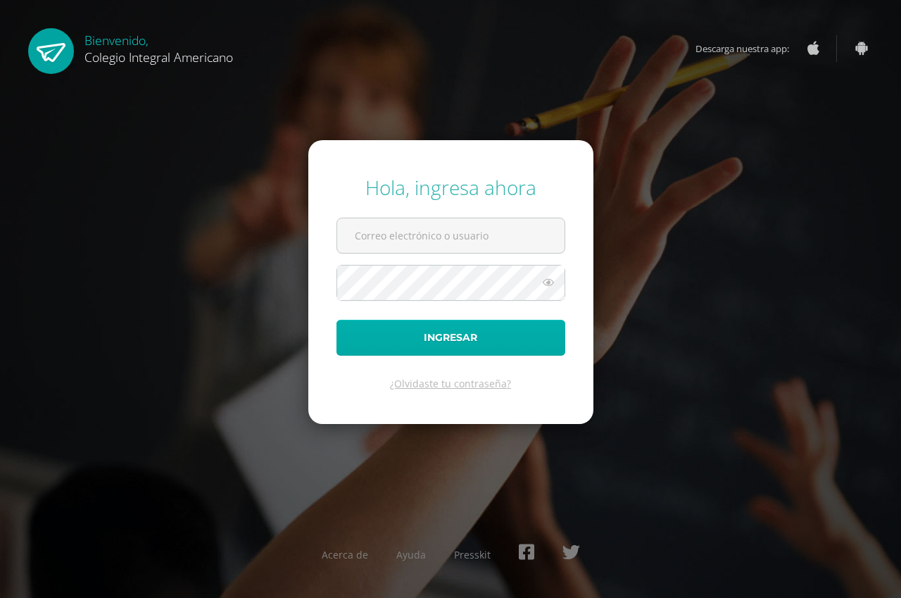
type input "lcolindres@integralamericano.edu.gt"
click at [411, 344] on button "Ingresar" at bounding box center [450, 338] width 229 height 36
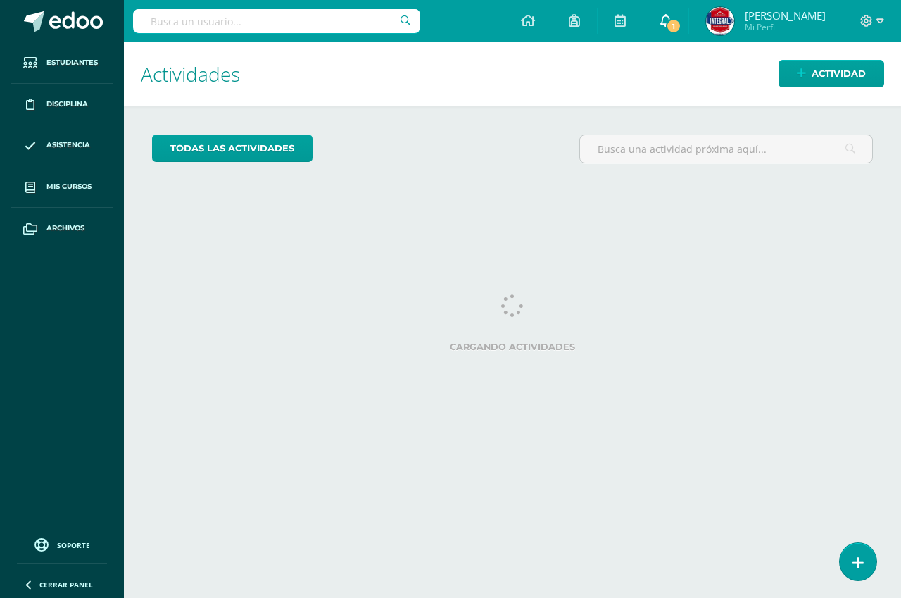
click at [671, 23] on icon at bounding box center [665, 20] width 11 height 13
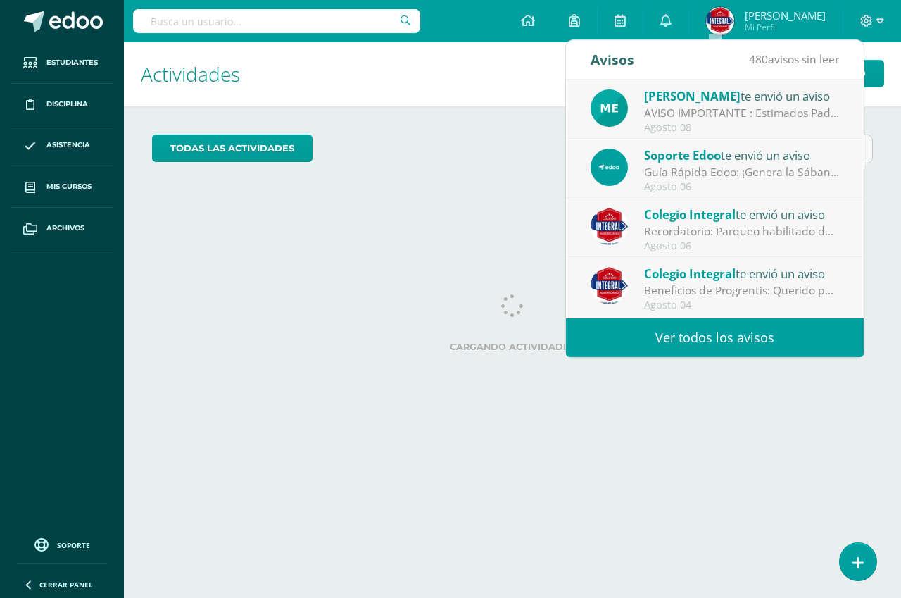
click at [724, 103] on span "[PERSON_NAME]" at bounding box center [692, 96] width 96 height 16
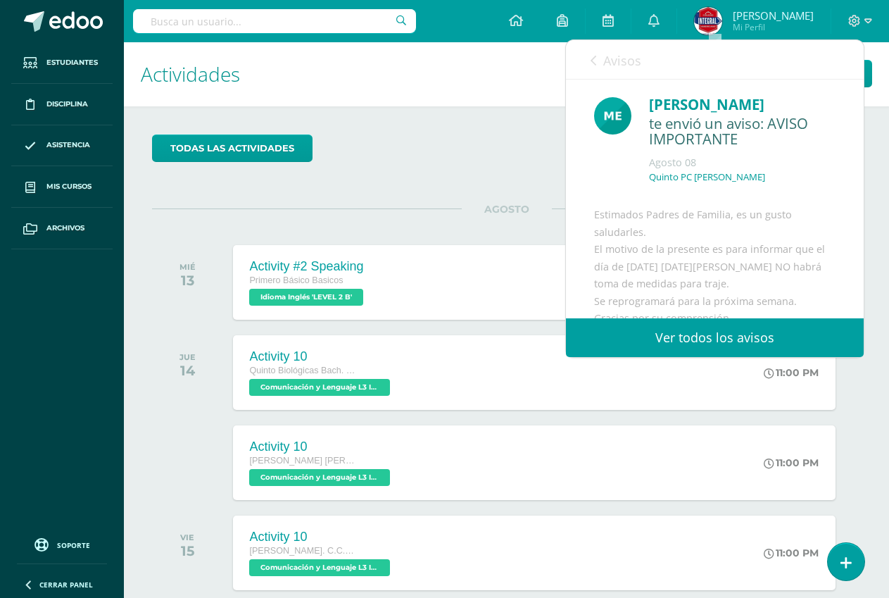
click at [722, 200] on div "Melissa Lainfiesta te envió un aviso: AVISO IMPORTANTE Agosto 08 Quinto PC Peri…" at bounding box center [715, 262] width 298 height 365
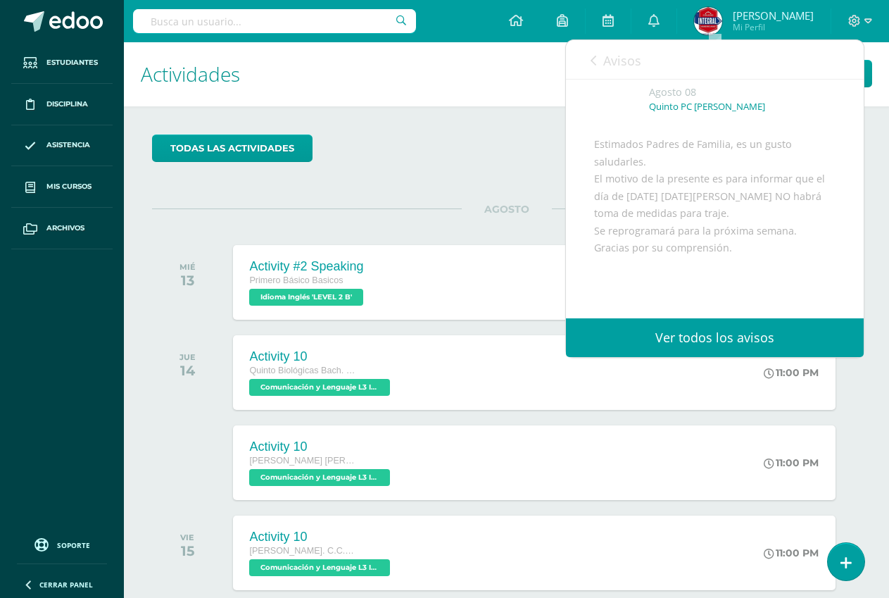
click at [471, 156] on div "todas las Actividades" at bounding box center [506, 154] width 720 height 40
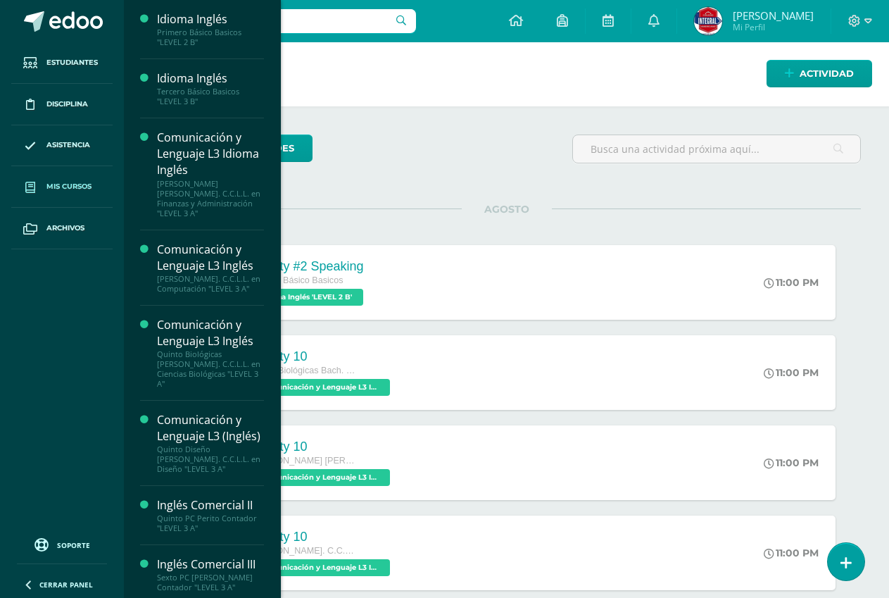
click at [94, 178] on link "Mis cursos" at bounding box center [61, 187] width 101 height 42
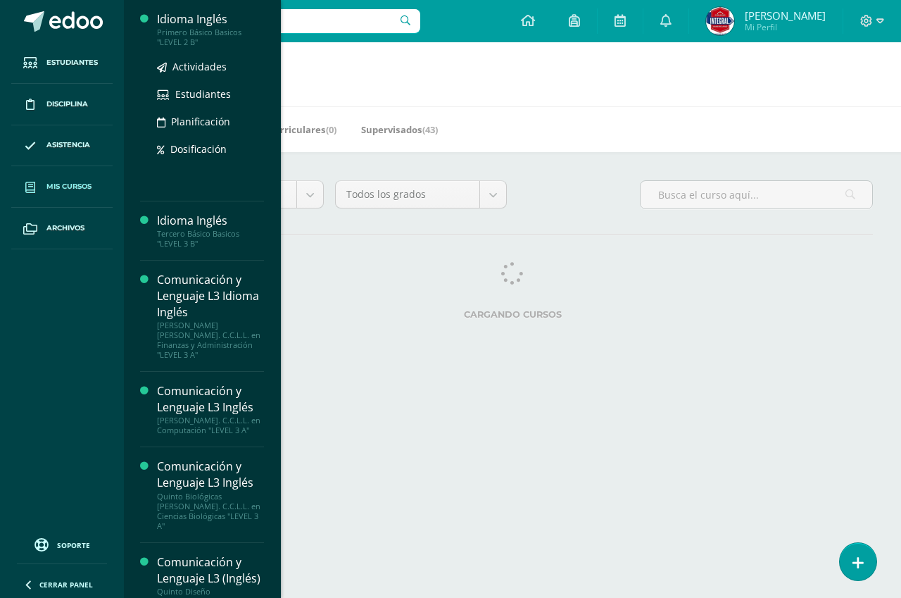
click at [198, 27] on div "Primero Básico Basicos "LEVEL 2 B"" at bounding box center [210, 37] width 107 height 20
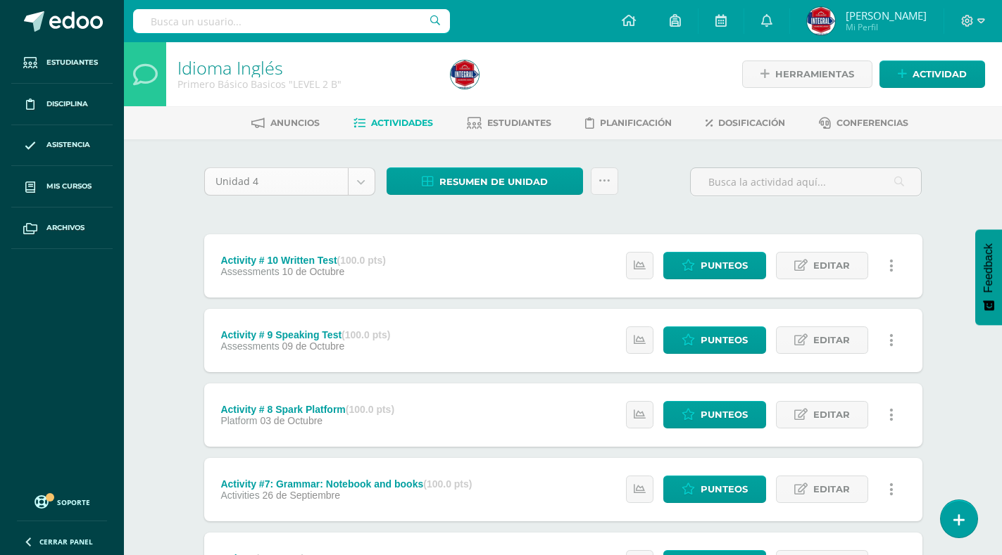
click at [369, 177] on body "Estudiantes Disciplina Asistencia Mis cursos Archivos Soporte Centro de ayuda Ú…" at bounding box center [501, 529] width 1002 height 1058
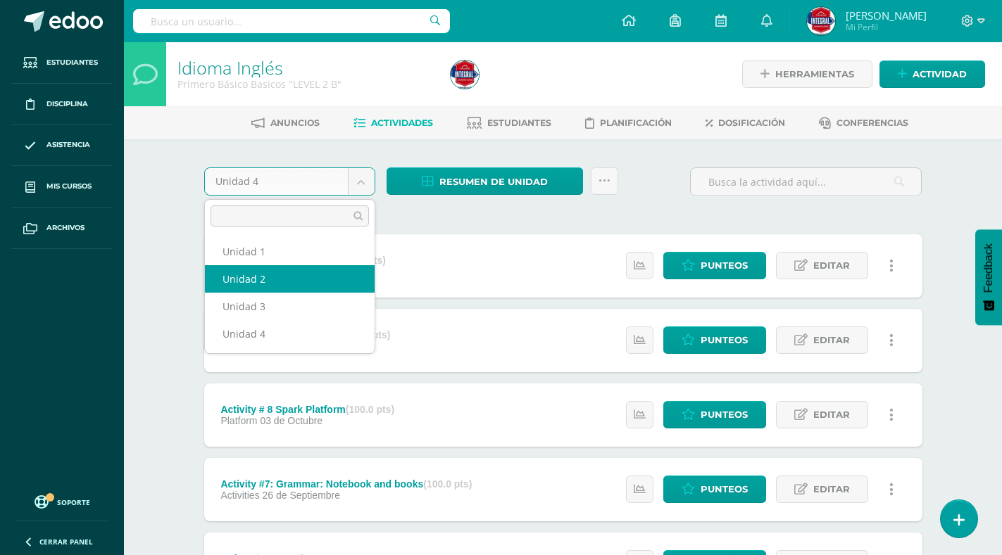
select select "Unidad 2"
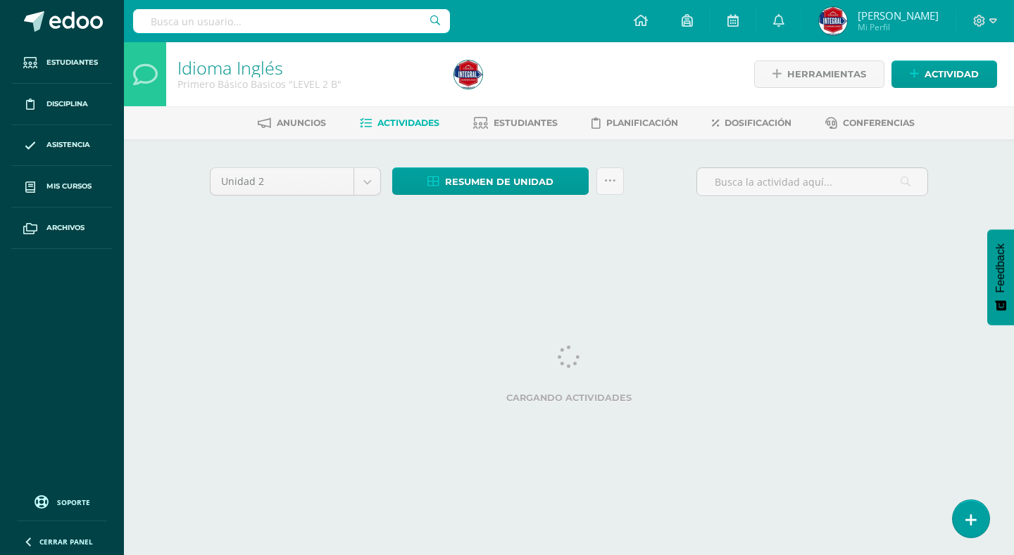
click at [785, 115] on link "Dosificación" at bounding box center [752, 123] width 80 height 23
click at [784, 116] on link "Dosificación" at bounding box center [752, 123] width 80 height 23
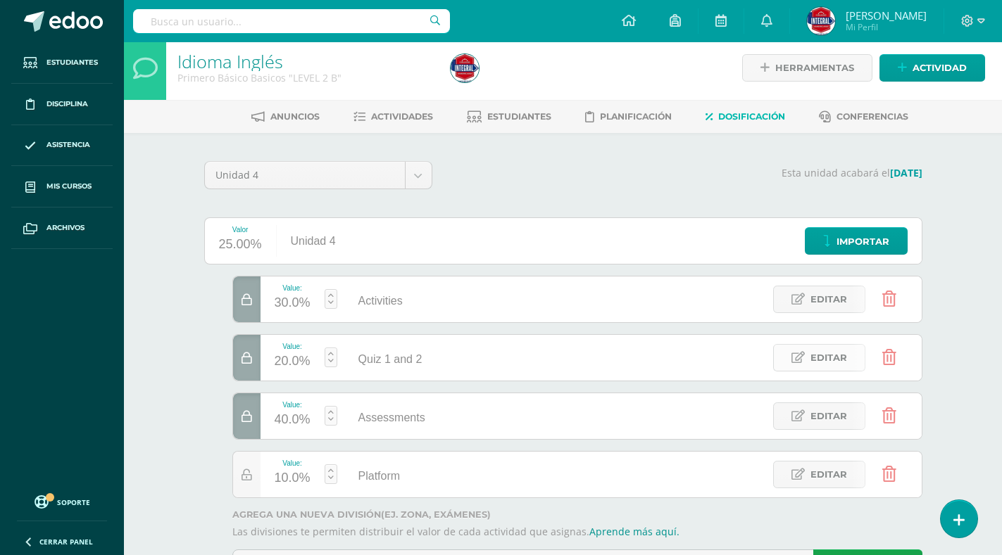
scroll to position [6, 0]
click at [423, 172] on body "Estudiantes Disciplina Asistencia Mis cursos Archivos Soporte Centro de ayuda Ú…" at bounding box center [501, 309] width 1002 height 631
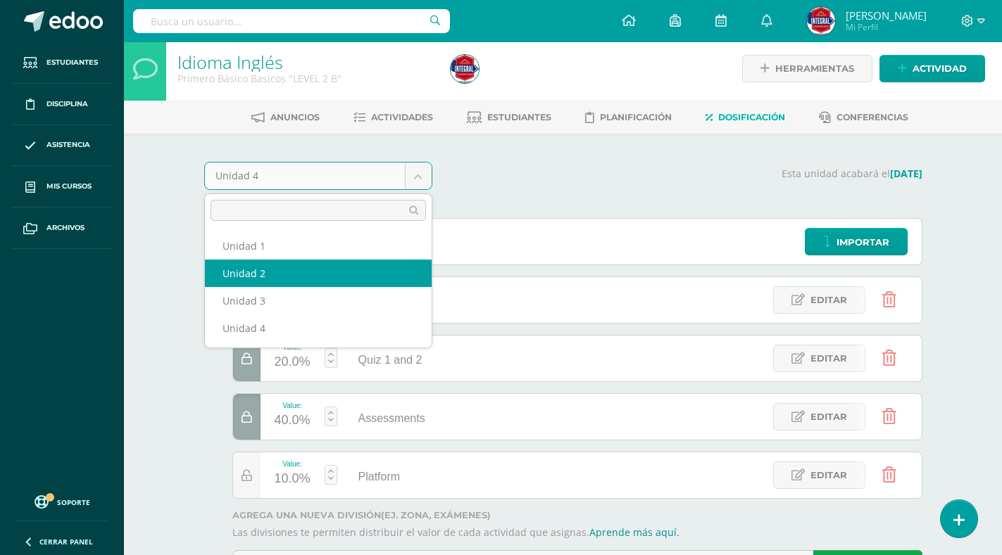
select select "Unidad 2"
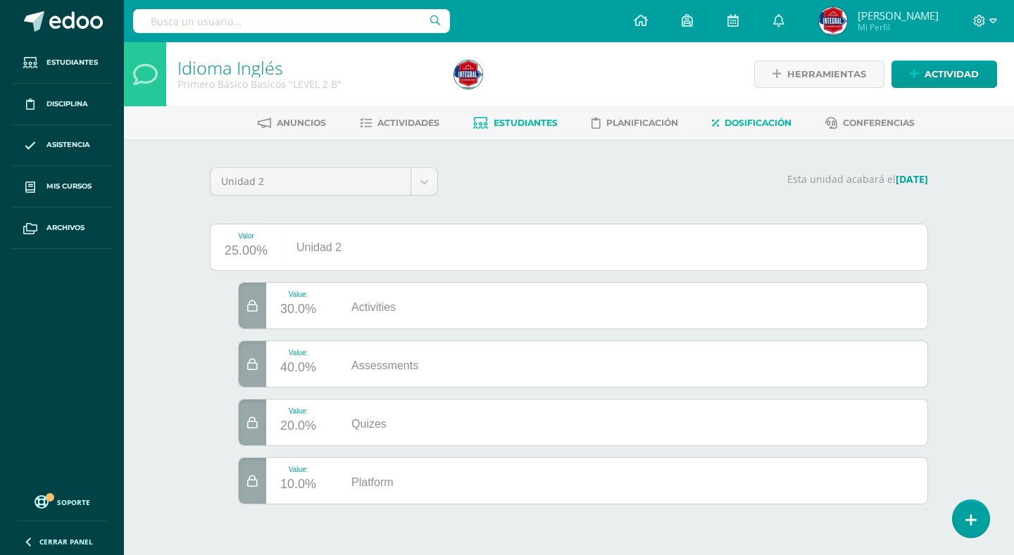
click at [500, 122] on span "Estudiantes" at bounding box center [525, 123] width 64 height 11
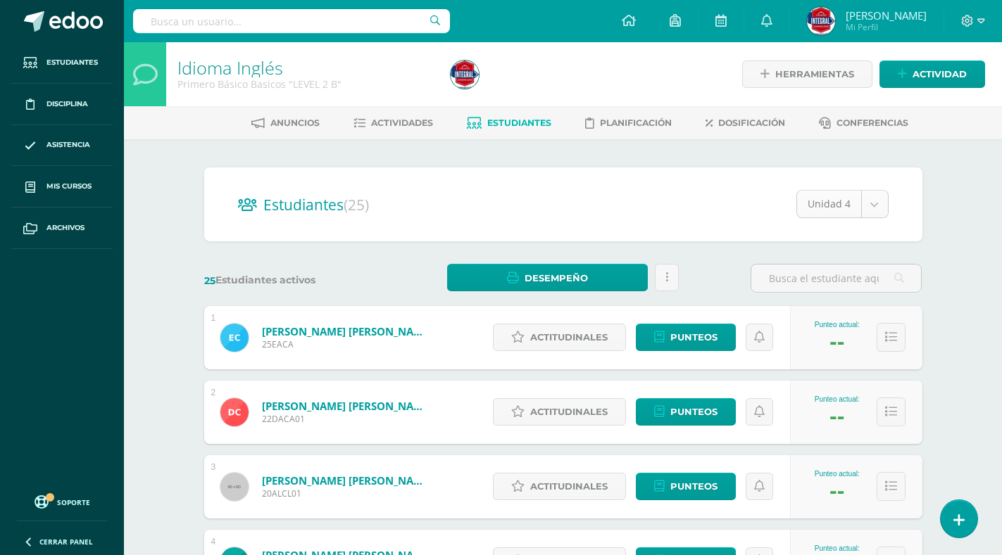
click at [881, 200] on body "Estudiantes Disciplina Asistencia Mis cursos Archivos Soporte Centro de ayuda Ú…" at bounding box center [501, 565] width 1002 height 1130
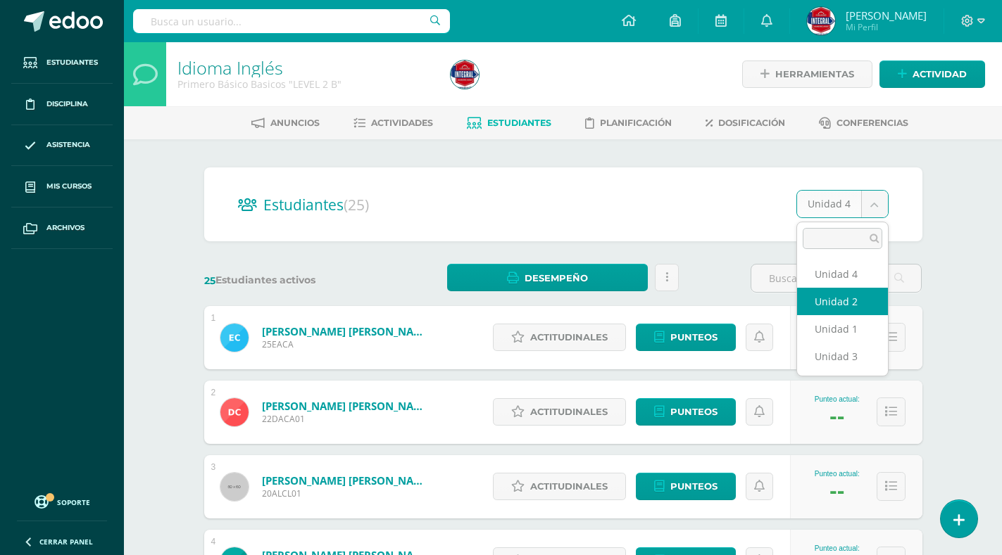
select select "/dashboard/teacher/section/4665/students/?unit=168881"
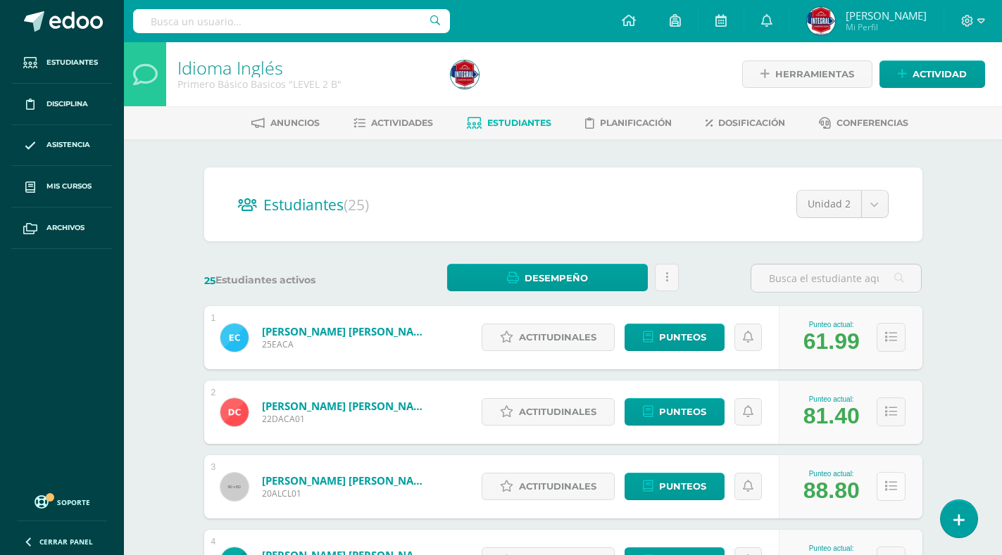
click at [888, 484] on icon at bounding box center [891, 487] width 12 height 12
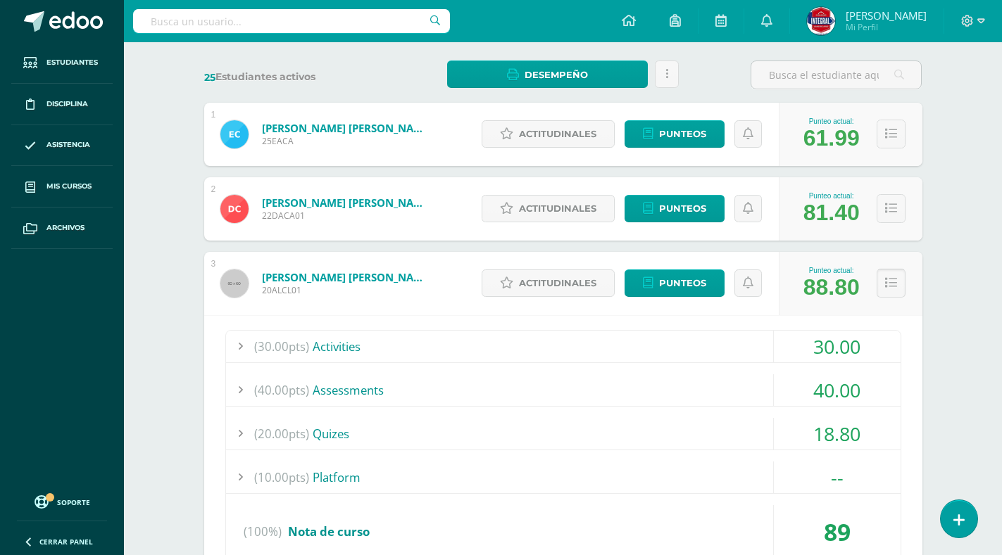
scroll to position [211, 0]
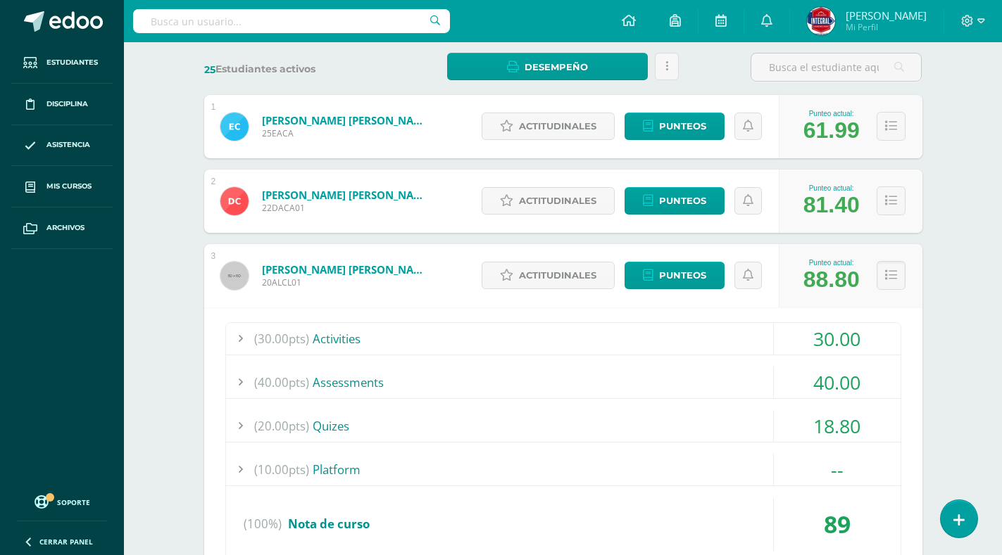
click at [890, 479] on div "--" at bounding box center [837, 470] width 127 height 32
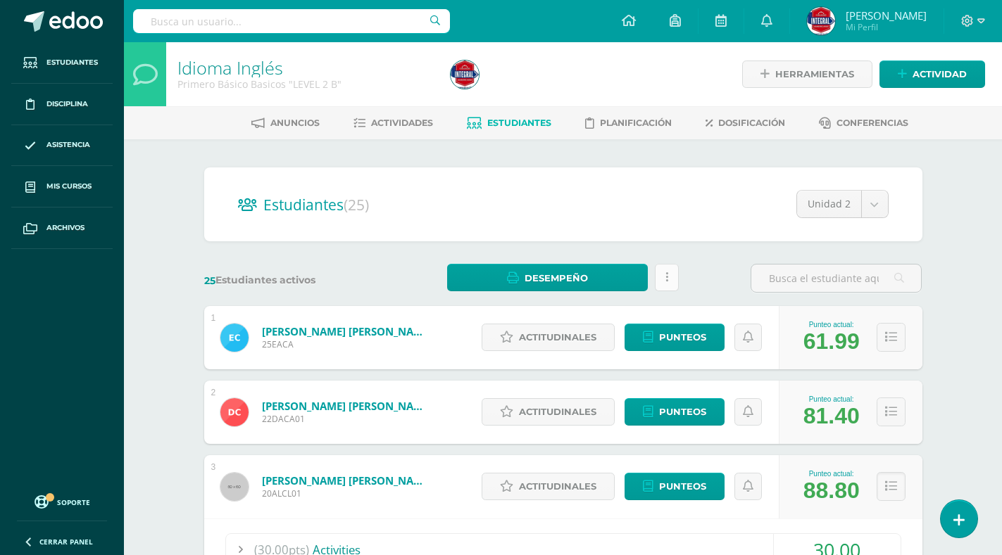
click at [660, 276] on link at bounding box center [667, 277] width 24 height 27
click at [526, 118] on span "Estudiantes" at bounding box center [519, 123] width 64 height 11
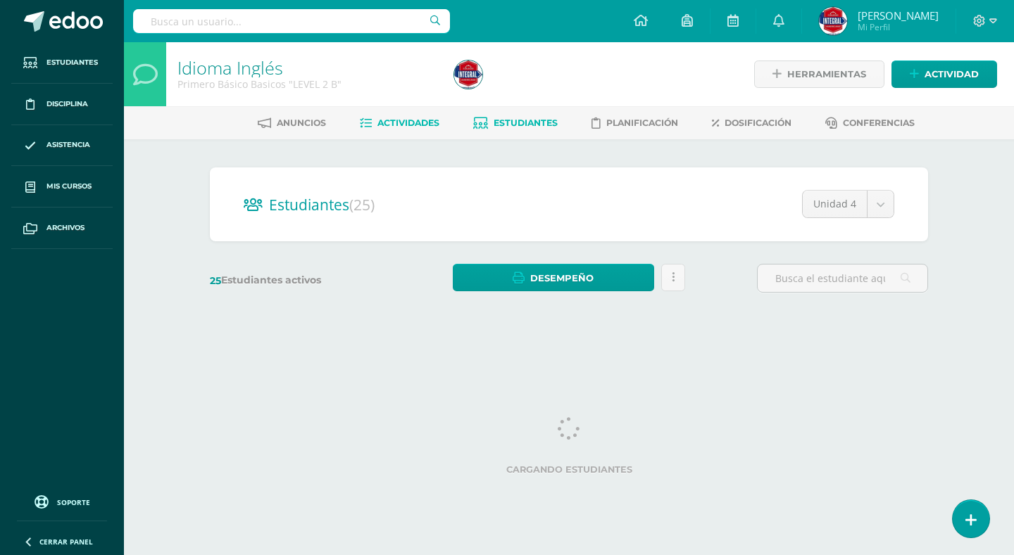
click at [424, 122] on span "Actividades" at bounding box center [408, 123] width 62 height 11
click at [427, 120] on span "Actividades" at bounding box center [408, 123] width 62 height 11
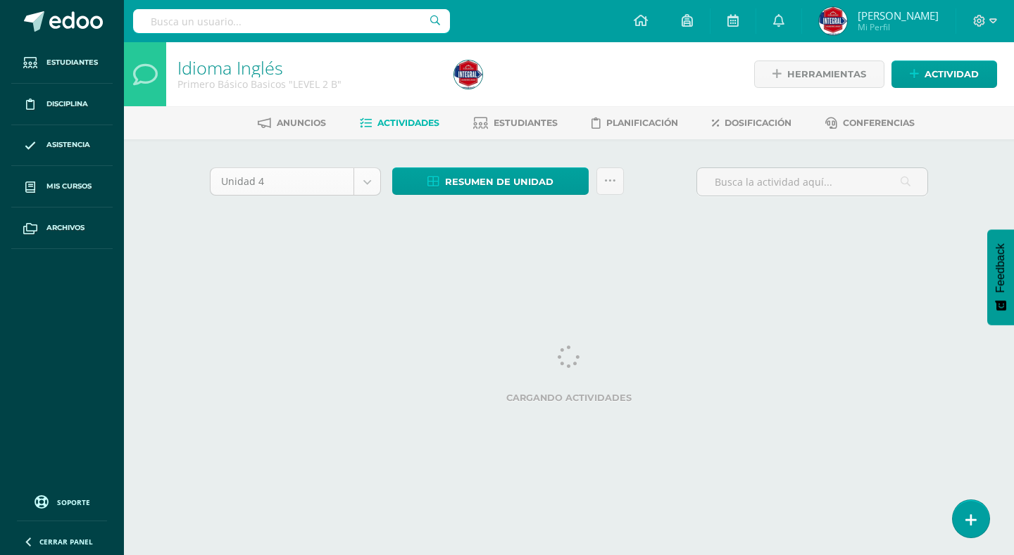
click at [365, 182] on body "Estudiantes Disciplina Asistencia Mis cursos Archivos Soporte Centro de ayuda Ú…" at bounding box center [507, 131] width 1014 height 263
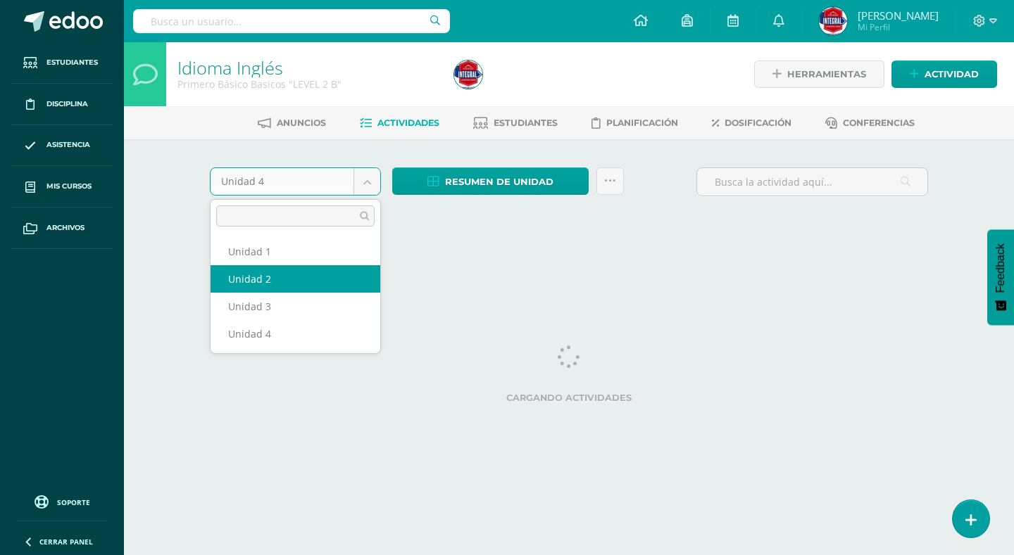
select select "Unidad 2"
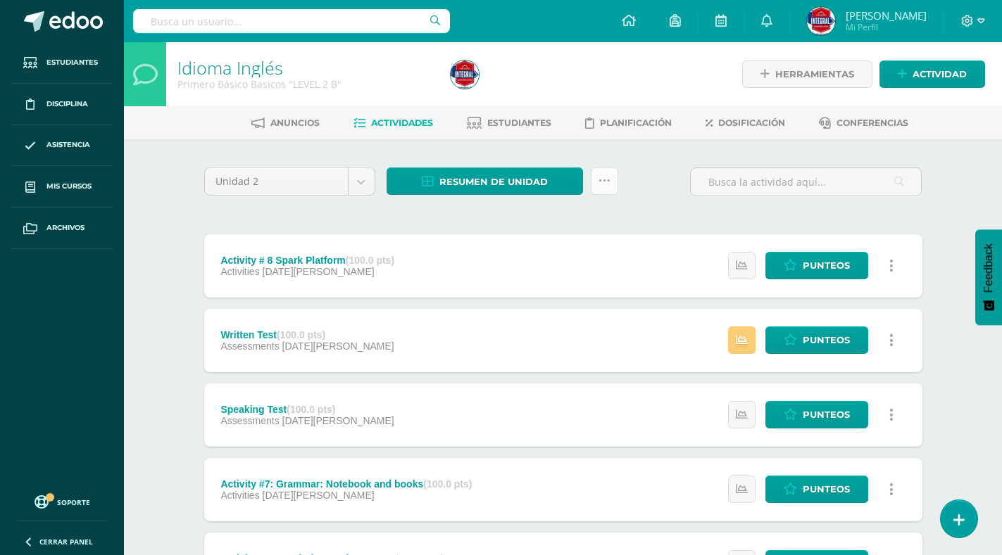
click at [609, 181] on icon at bounding box center [604, 181] width 12 height 12
click at [569, 219] on link "Enviar punteos a revision" at bounding box center [568, 226] width 155 height 34
click at [595, 187] on link at bounding box center [604, 181] width 27 height 27
click at [575, 232] on link "Enviar punteos a revision" at bounding box center [568, 226] width 155 height 34
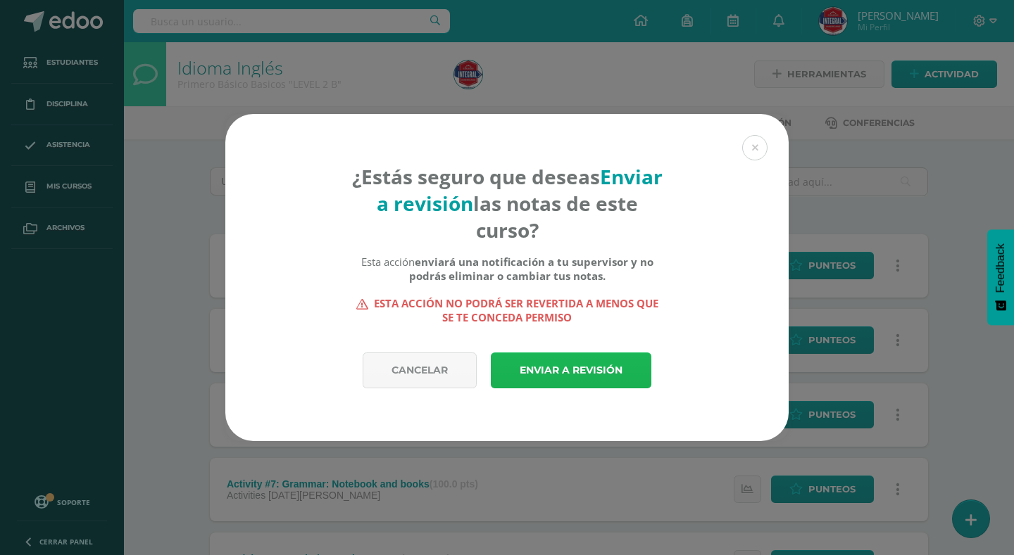
click at [590, 368] on link "Enviar a revisión" at bounding box center [571, 371] width 160 height 36
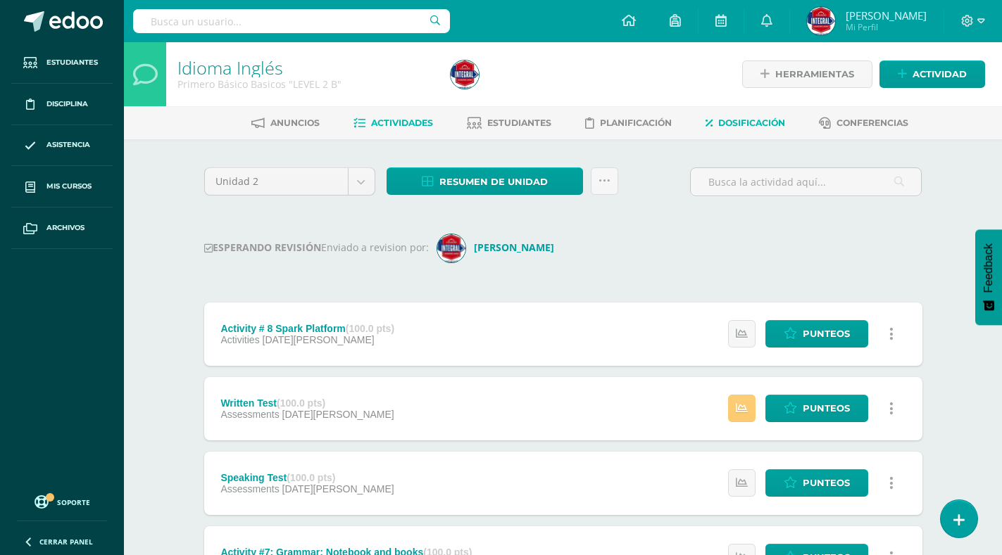
click at [757, 125] on span "Dosificación" at bounding box center [751, 123] width 67 height 11
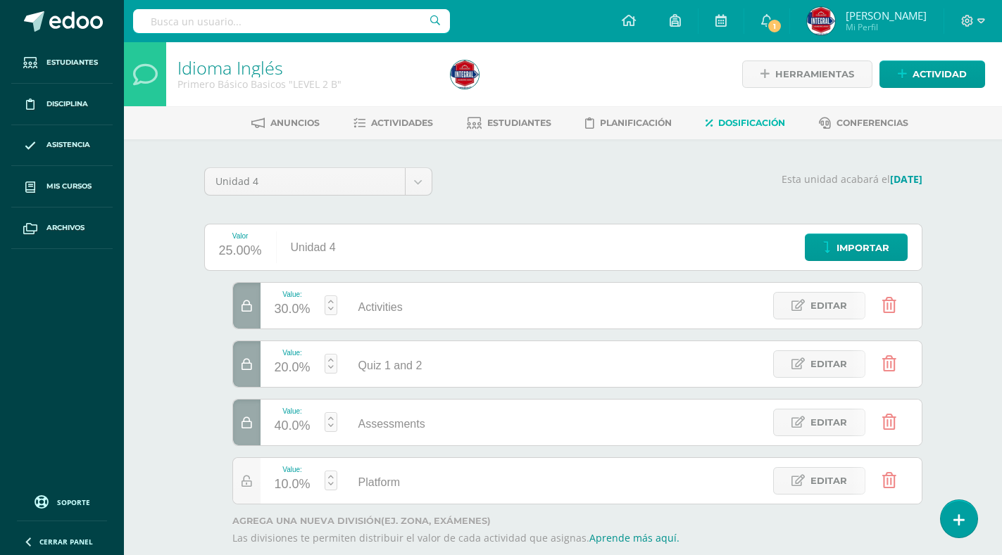
click at [893, 479] on icon at bounding box center [889, 480] width 14 height 15
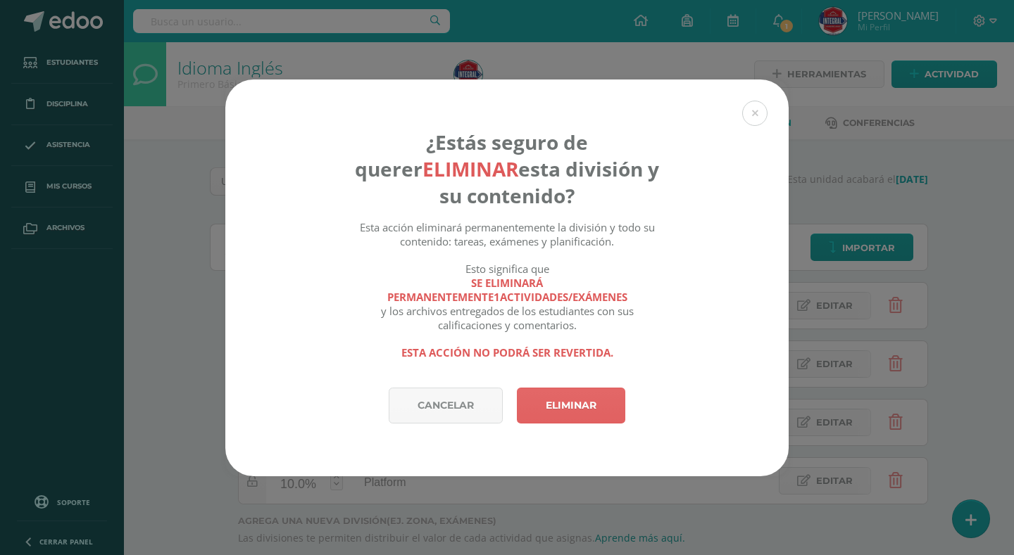
drag, startPoint x: 601, startPoint y: 400, endPoint x: 602, endPoint y: 381, distance: 19.1
click at [600, 396] on link "Eliminar" at bounding box center [571, 406] width 108 height 36
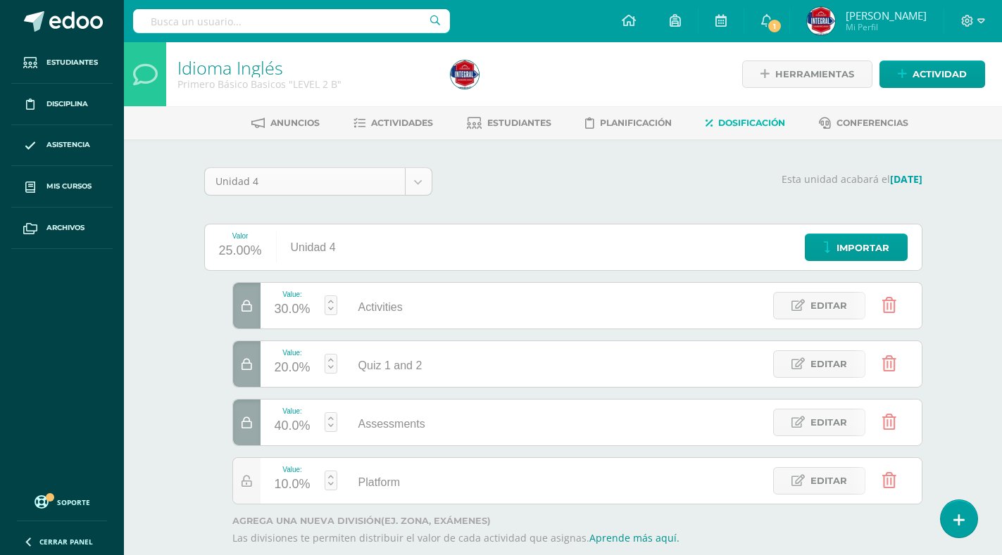
click at [416, 180] on body "Cannot delete rubric element because there is no unlocked rubric elements left.…" at bounding box center [501, 315] width 1002 height 631
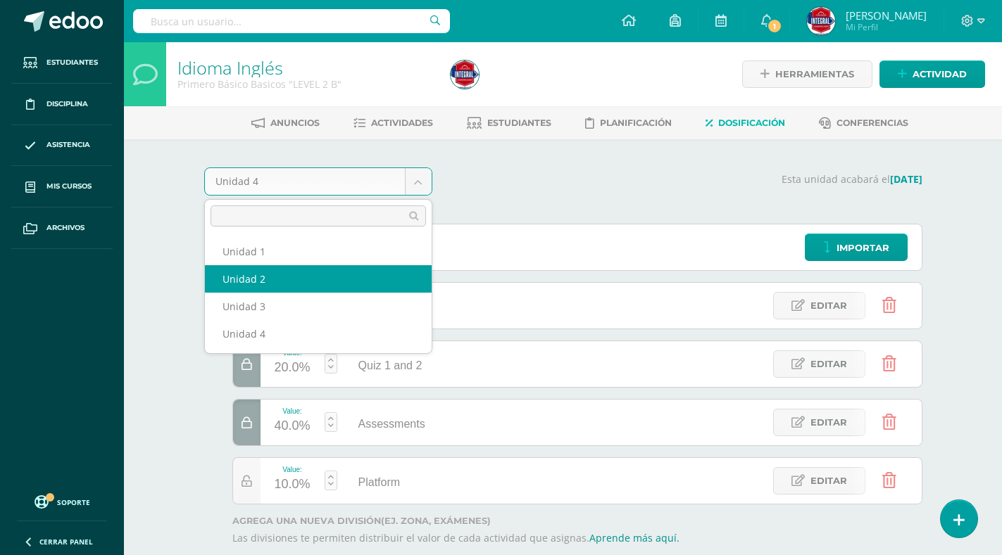
select select "Unidad 2"
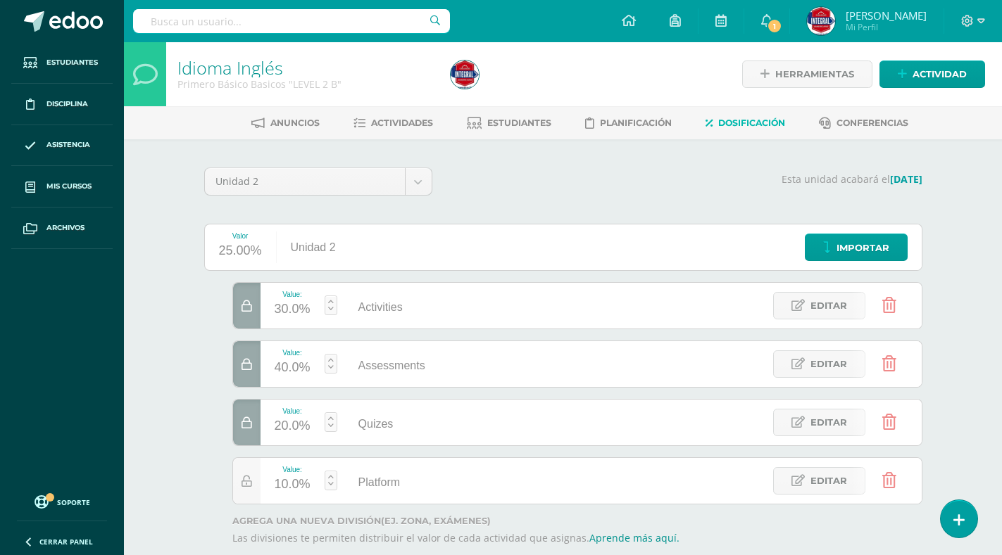
click at [883, 479] on icon at bounding box center [889, 480] width 14 height 15
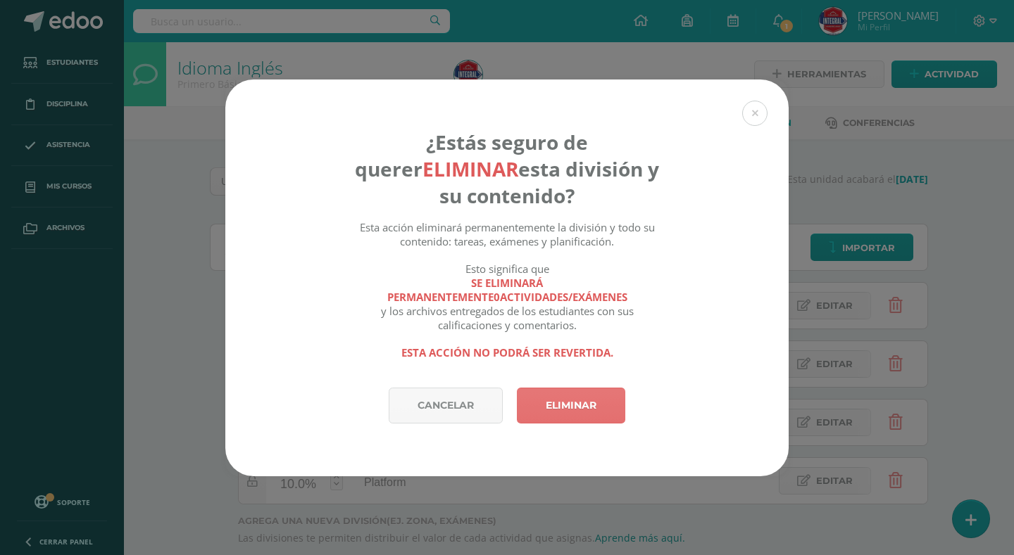
click at [561, 405] on link "Eliminar" at bounding box center [571, 406] width 108 height 36
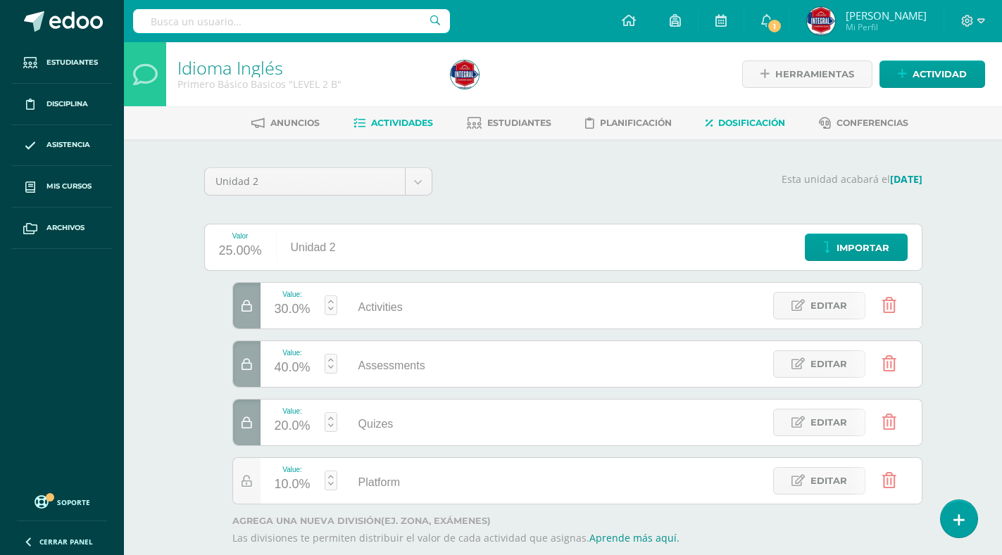
click at [411, 115] on link "Actividades" at bounding box center [393, 123] width 80 height 23
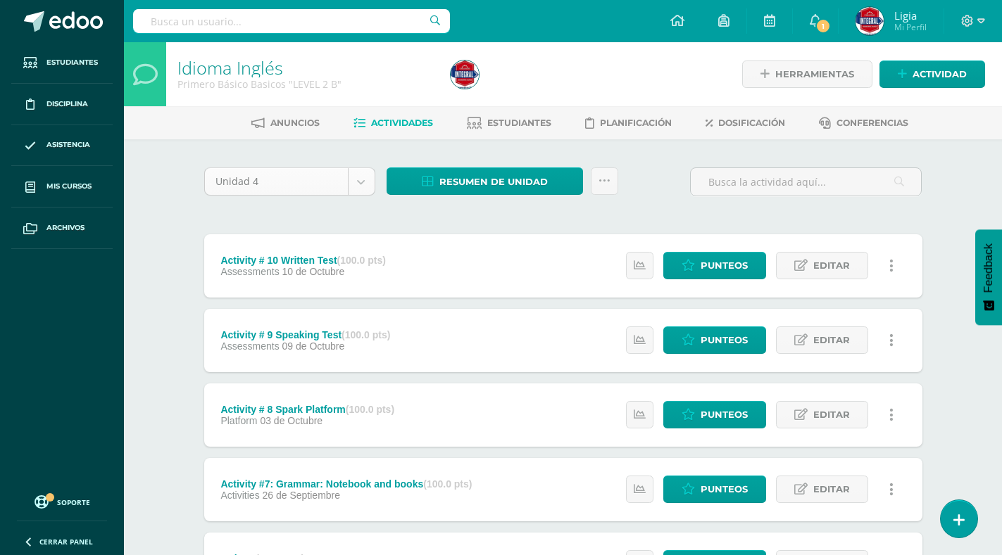
click at [362, 179] on body "Estudiantes Disciplina Asistencia Mis cursos Archivos Soporte Centro de ayuda Ú…" at bounding box center [501, 529] width 1002 height 1058
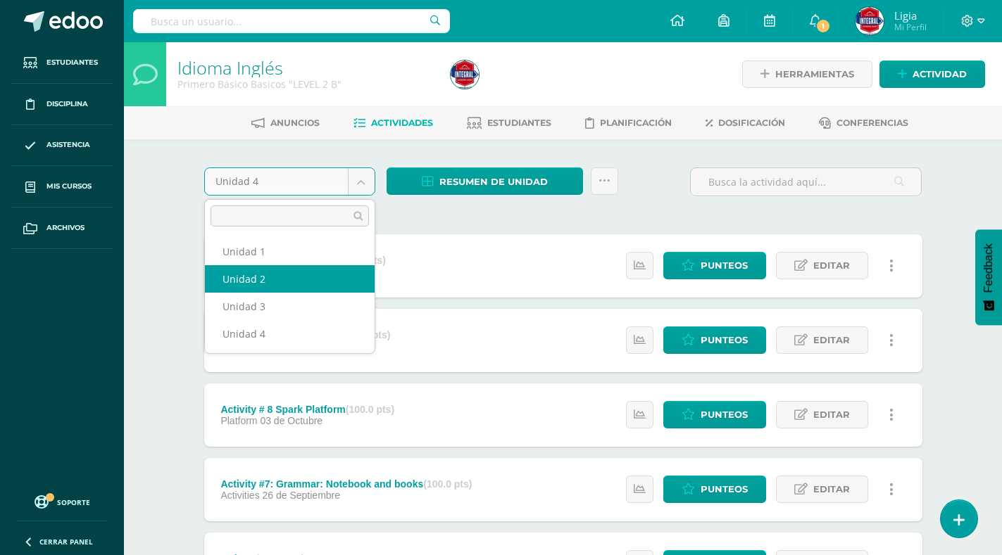
select select "Unidad 2"
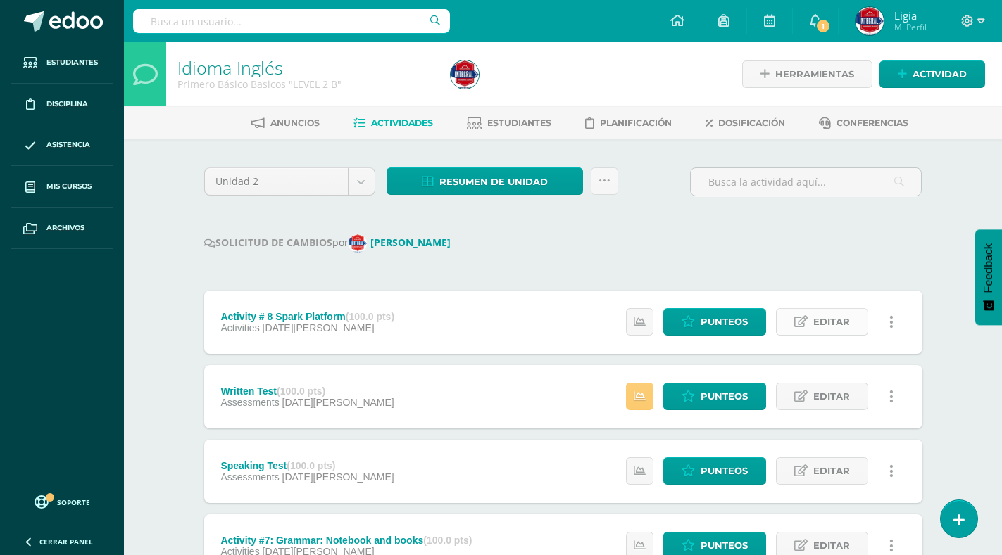
click at [802, 314] on link "Editar" at bounding box center [822, 321] width 92 height 27
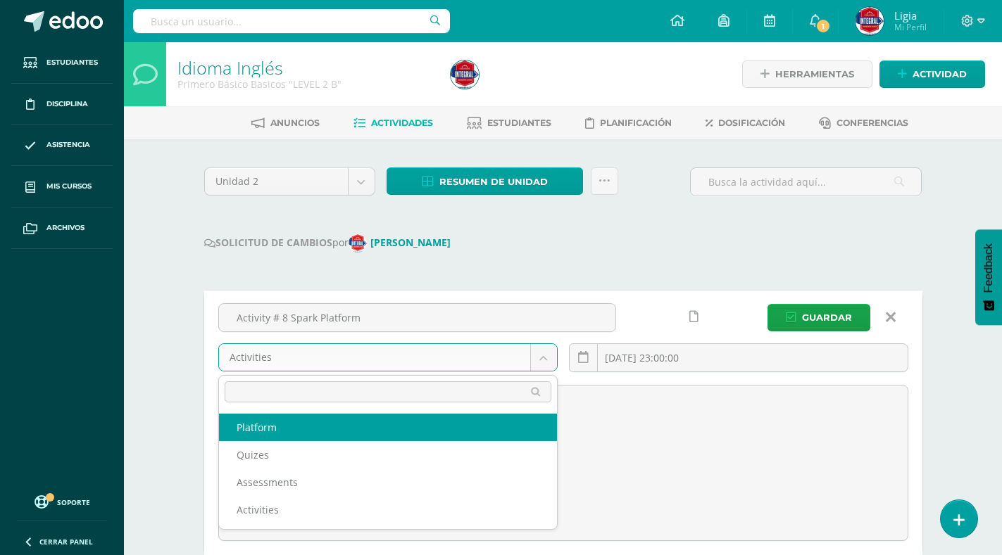
select select "183868"
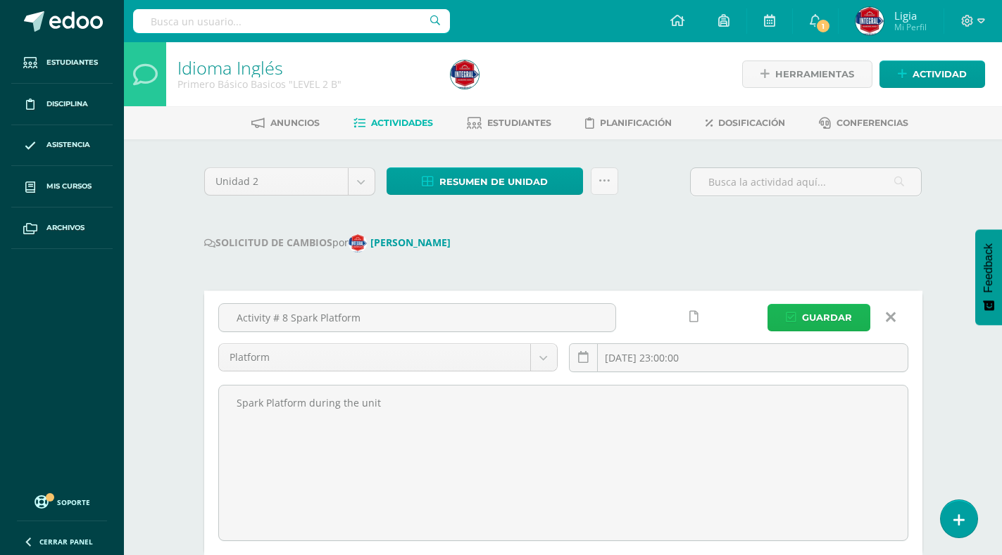
click at [813, 313] on span "Guardar" at bounding box center [827, 318] width 50 height 26
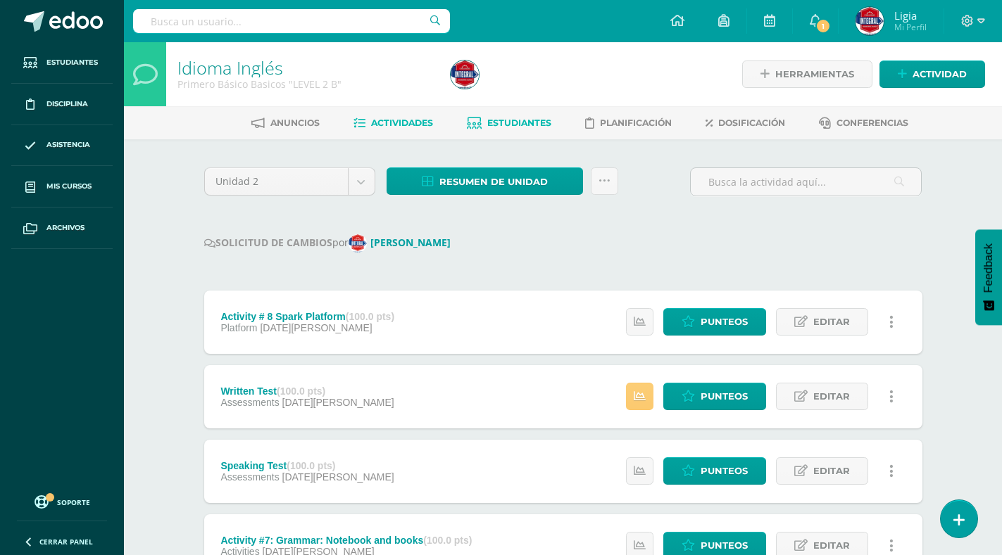
click at [522, 122] on span "Estudiantes" at bounding box center [519, 123] width 64 height 11
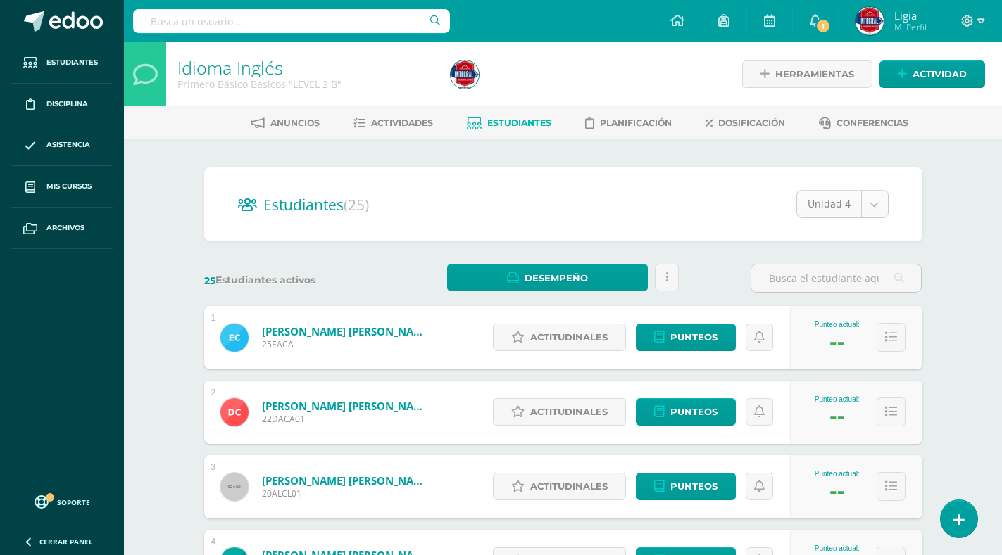
click at [880, 206] on body "Estudiantes Disciplina Asistencia Mis cursos Archivos Soporte Centro de ayuda Ú…" at bounding box center [501, 565] width 1002 height 1130
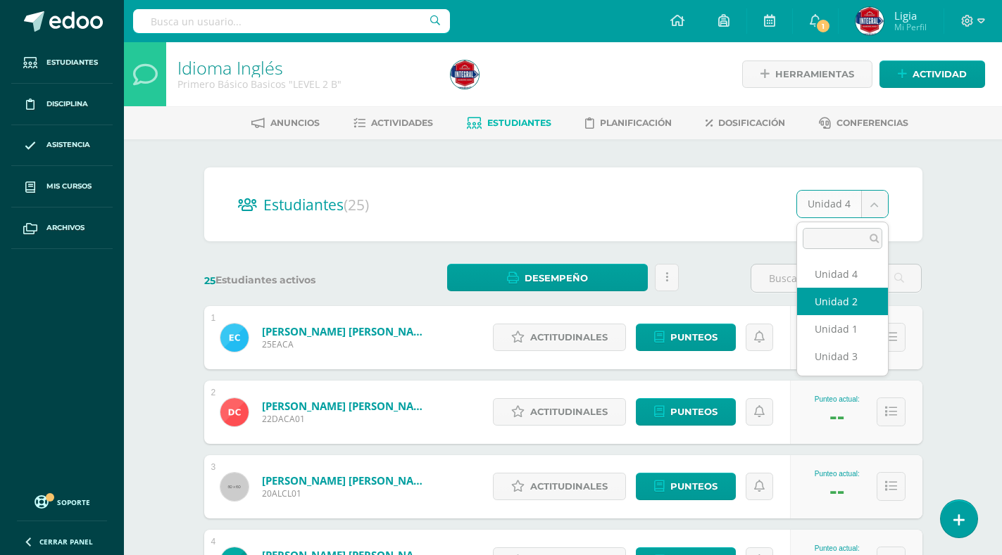
select select "/dashboard/teacher/section/4665/students/?unit=168881"
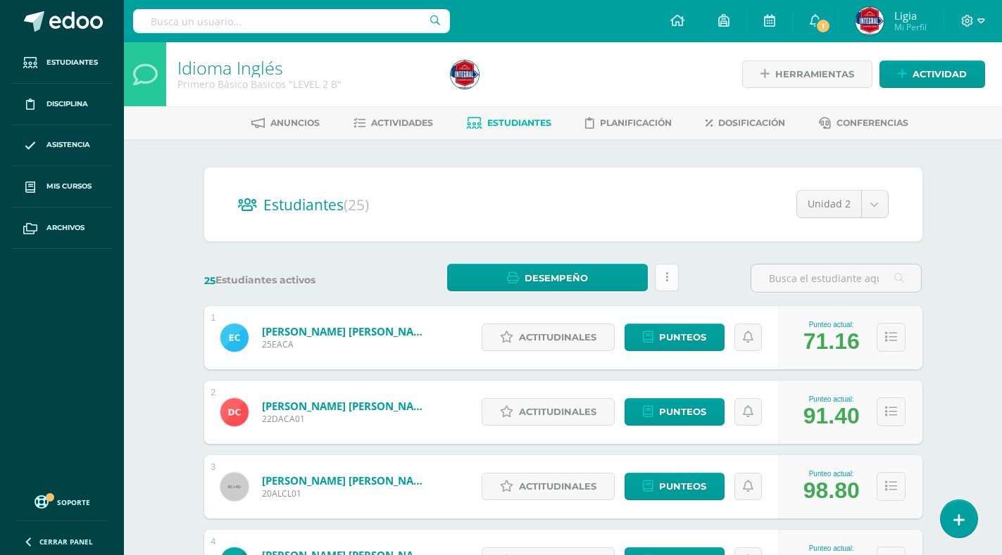
click at [668, 275] on link at bounding box center [667, 277] width 24 height 27
click at [417, 125] on span "Actividades" at bounding box center [402, 123] width 62 height 11
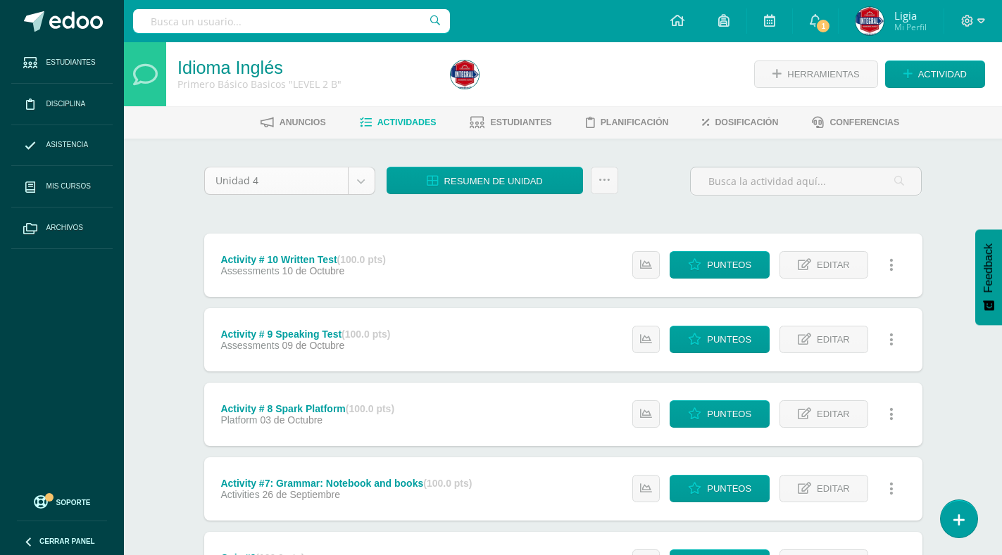
click at [363, 178] on body "Estudiantes Disciplina Asistencia Mis cursos Archivos Soporte Centro de ayuda Ú…" at bounding box center [501, 528] width 1002 height 1057
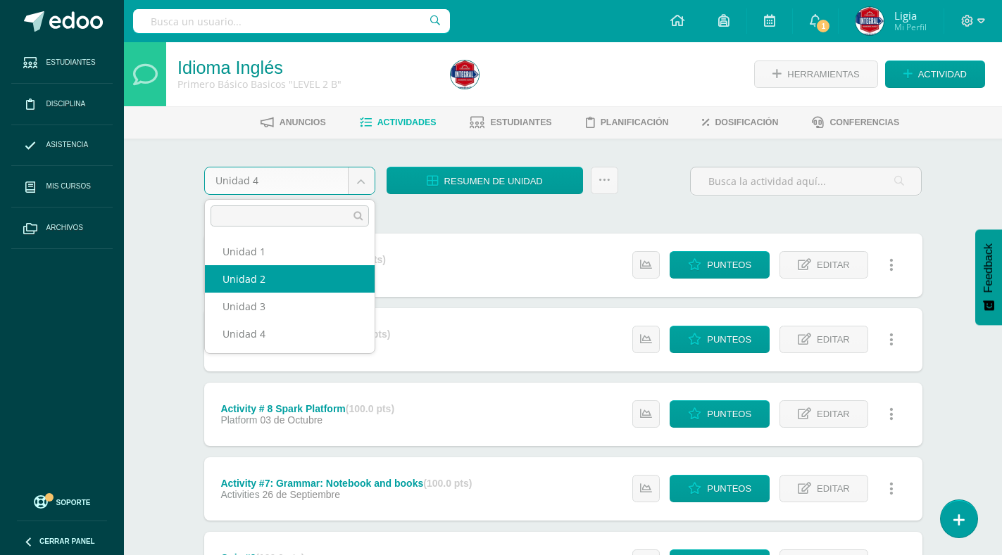
select select "Unidad 2"
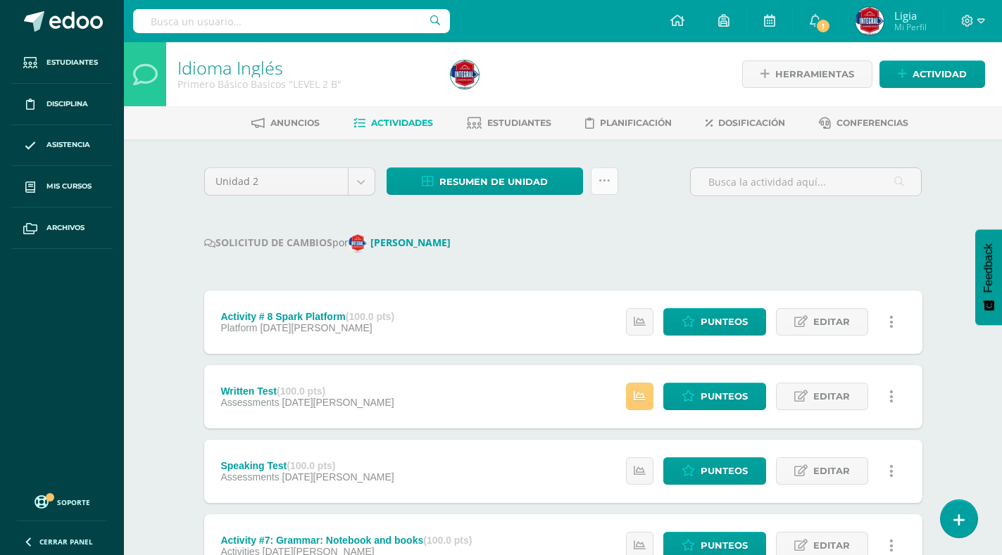
click at [601, 183] on icon at bounding box center [604, 181] width 12 height 12
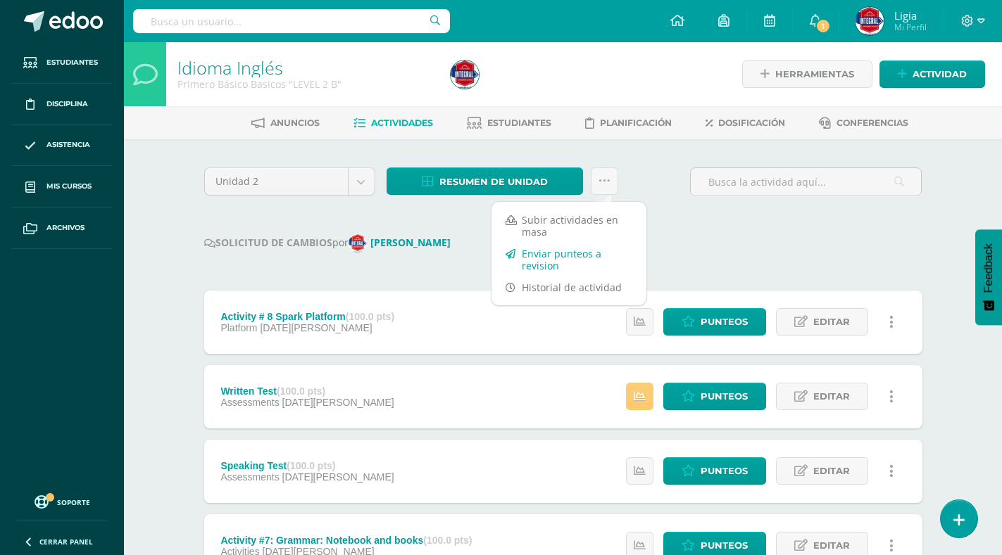
click at [589, 258] on link "Enviar punteos a revision" at bounding box center [568, 260] width 155 height 34
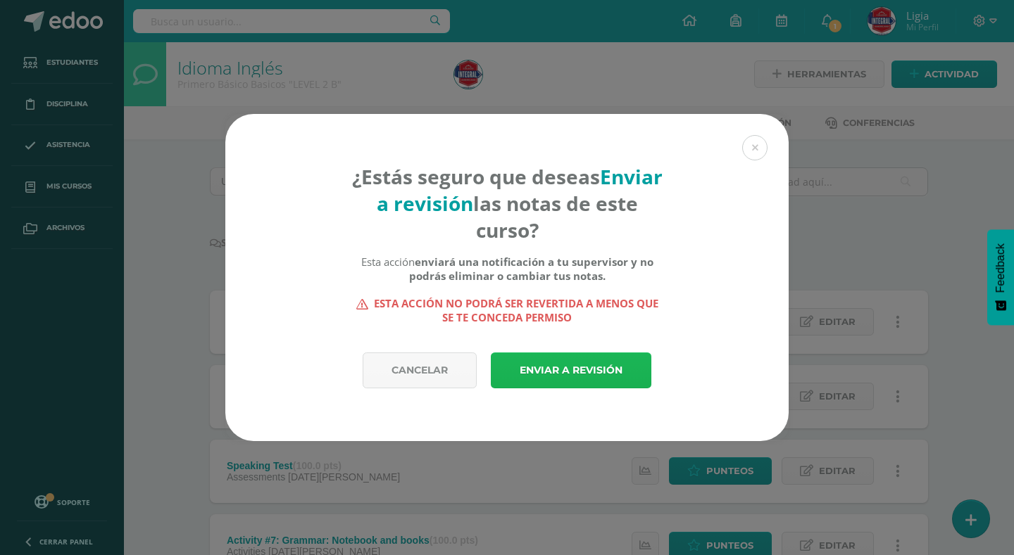
click at [576, 379] on link "Enviar a revisión" at bounding box center [571, 371] width 160 height 36
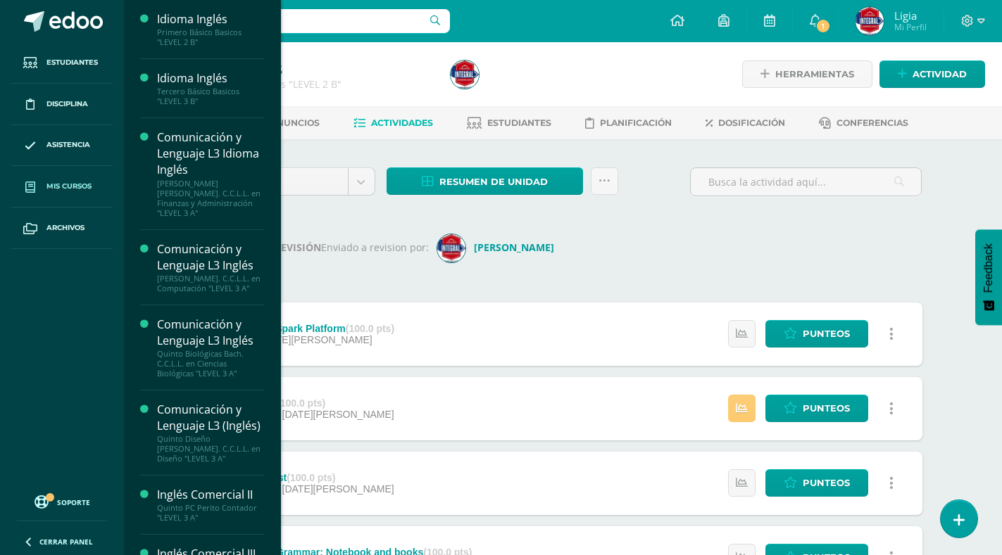
click at [57, 189] on span "Mis cursos" at bounding box center [68, 186] width 45 height 11
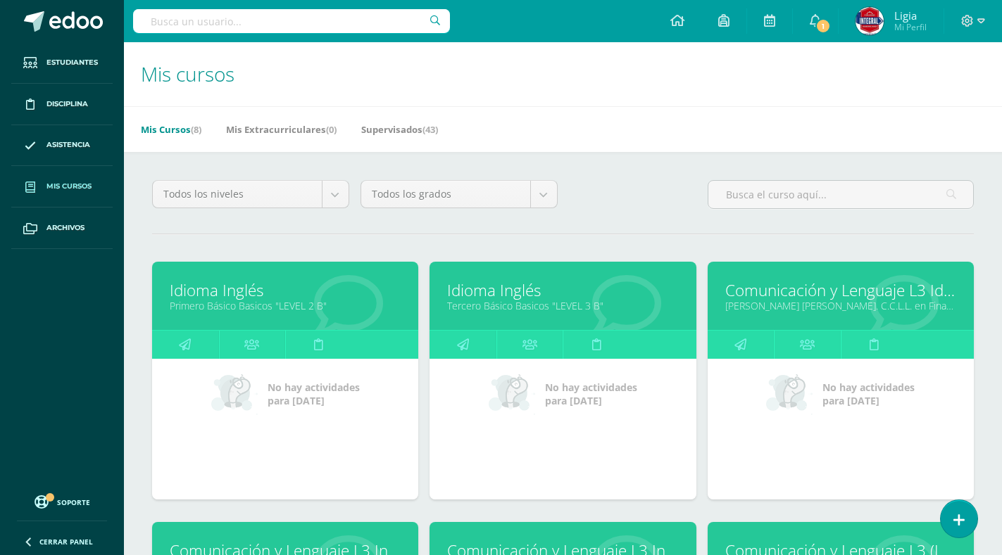
click at [541, 306] on link "Tercero Básico Basicos "LEVEL 3 B"" at bounding box center [562, 305] width 231 height 13
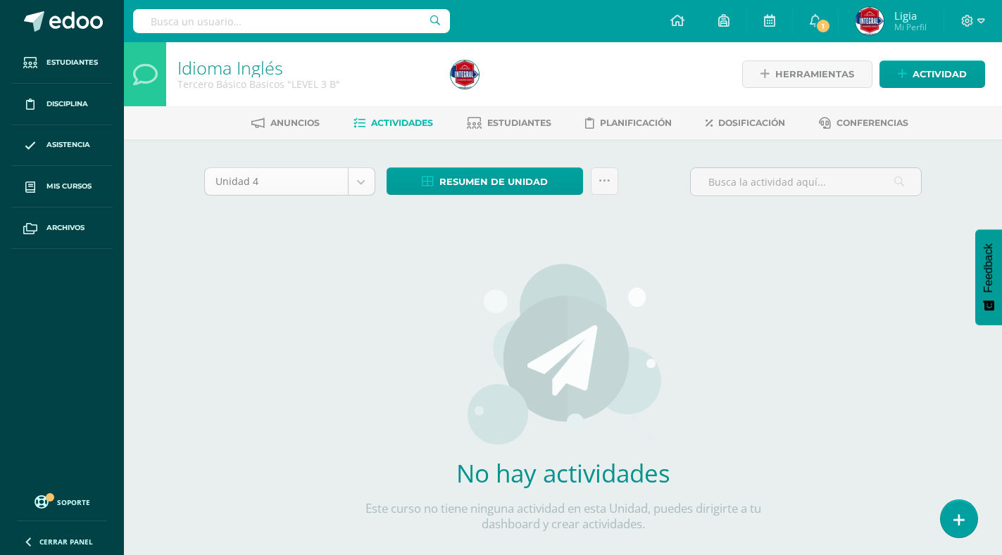
click at [360, 180] on body "Estudiantes Disciplina Asistencia Mis cursos Archivos Soporte Centro de ayuda Ú…" at bounding box center [501, 302] width 1002 height 605
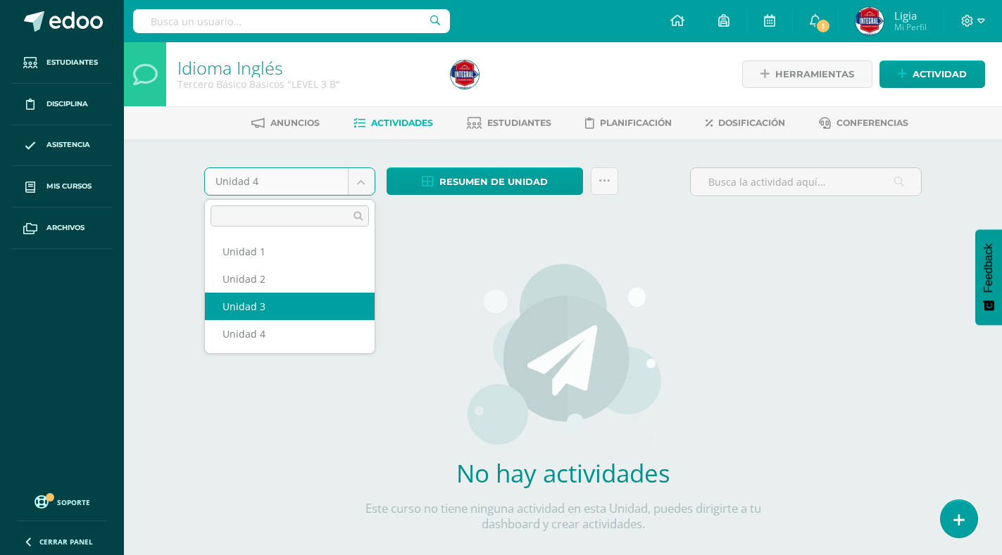
select select "Unidad 3"
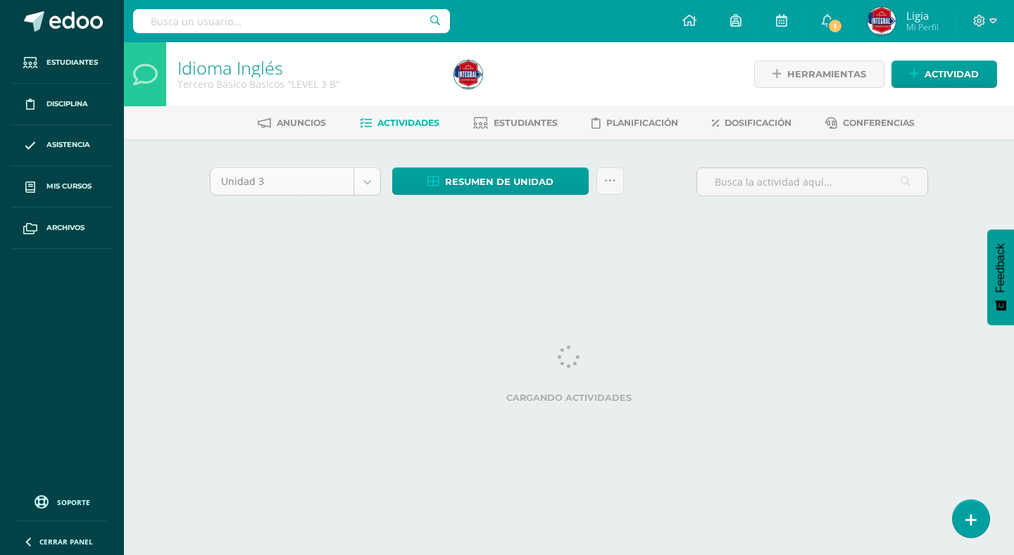
click at [365, 187] on body "Estudiantes Disciplina Asistencia Mis cursos Archivos Soporte Centro de ayuda Ú…" at bounding box center [507, 131] width 1014 height 263
click at [360, 192] on body "Estudiantes Disciplina Asistencia Mis cursos Archivos Soporte Centro de ayuda Ú…" at bounding box center [507, 131] width 1014 height 263
click at [361, 189] on body "Estudiantes Disciplina Asistencia Mis cursos Archivos Soporte Centro de ayuda Ú…" at bounding box center [507, 131] width 1014 height 263
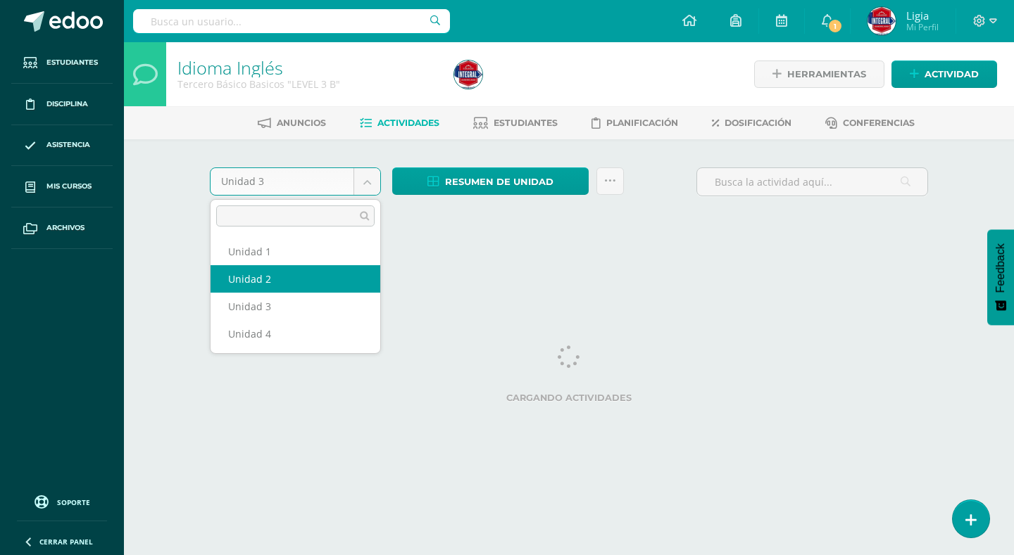
select select "Unidad 2"
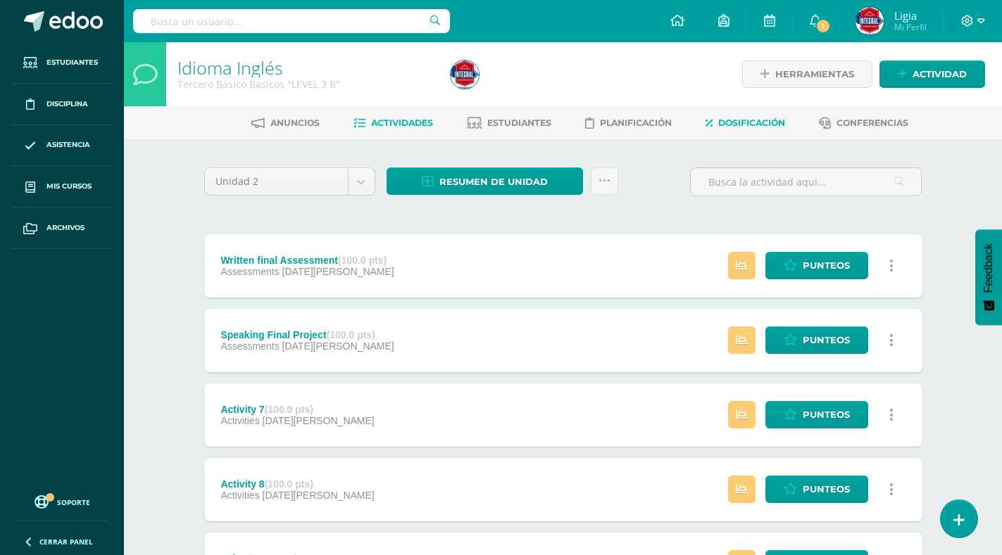
click at [745, 122] on span "Dosificación" at bounding box center [751, 123] width 67 height 11
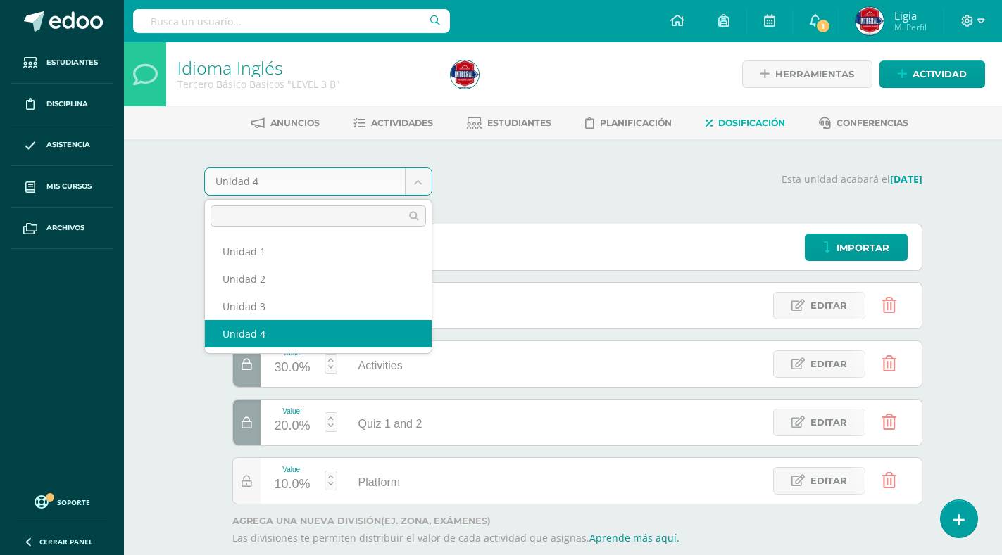
click at [410, 180] on body "Estudiantes Disciplina Asistencia Mis cursos Archivos Soporte Centro de ayuda Ú…" at bounding box center [501, 315] width 1002 height 631
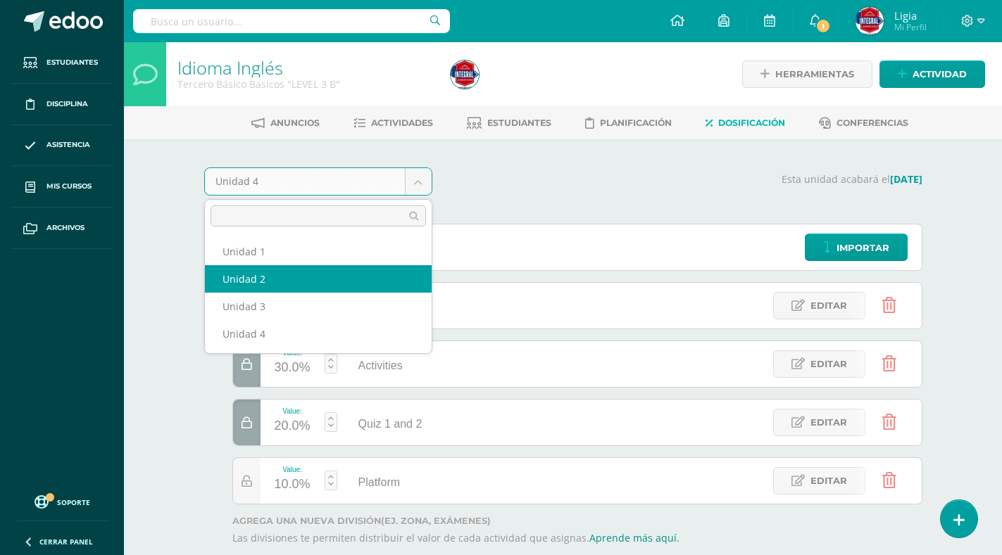
select select "Unidad 2"
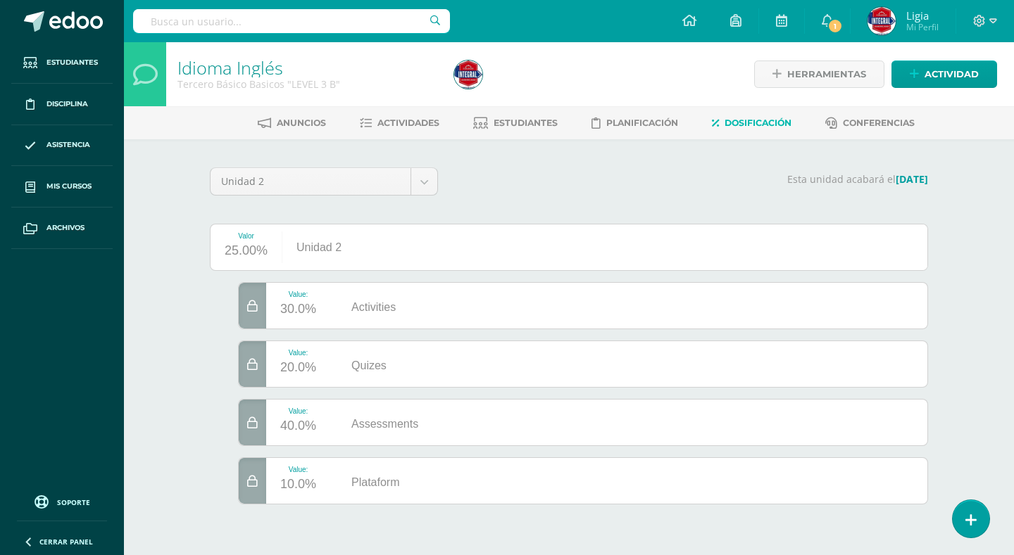
click at [450, 472] on div "Value: 10.0% Plataform" at bounding box center [583, 480] width 690 height 47
click at [330, 481] on div "Plataform" at bounding box center [371, 481] width 83 height 46
click at [504, 120] on span "Estudiantes" at bounding box center [525, 123] width 64 height 11
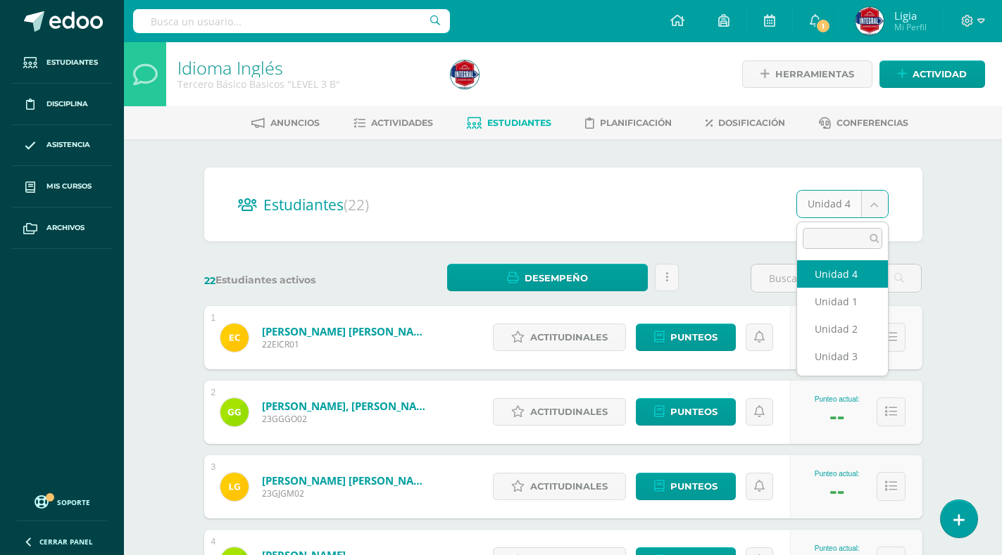
click at [877, 201] on body "Estudiantes Disciplina Asistencia Mis cursos Archivos Soporte Centro de ayuda Ú…" at bounding box center [501, 565] width 1002 height 1130
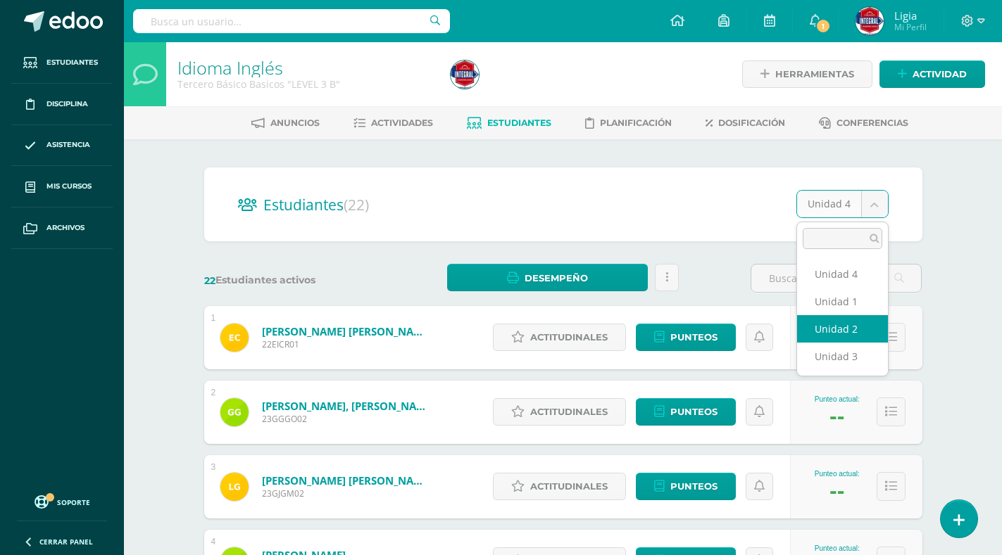
select select "/dashboard/teacher/section/4672/students/?unit=168939"
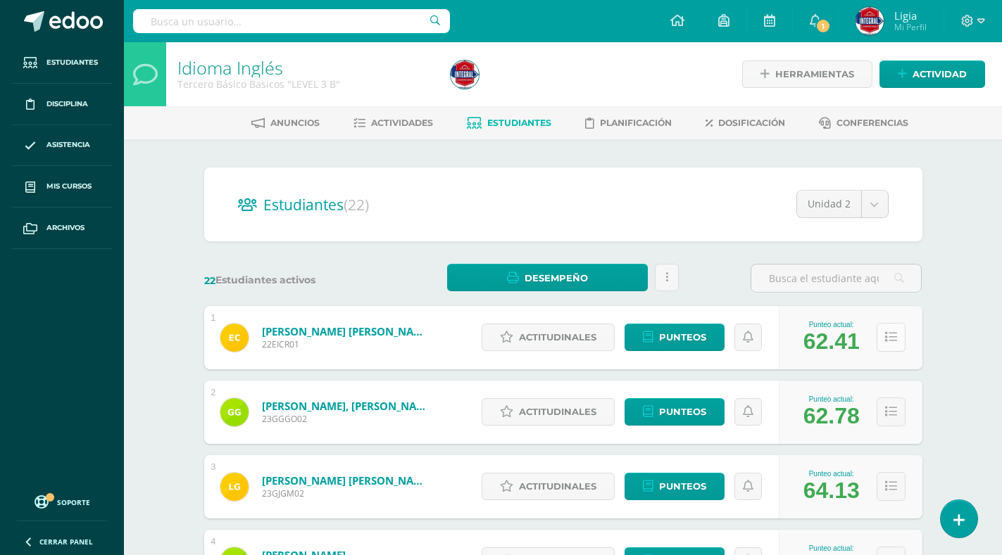
click at [888, 344] on button at bounding box center [890, 337] width 29 height 29
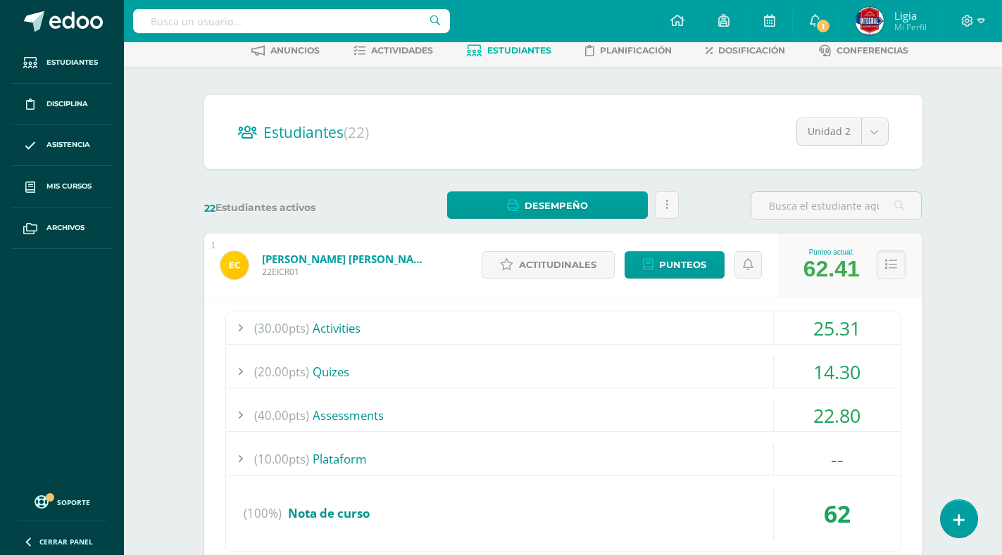
scroll to position [141, 0]
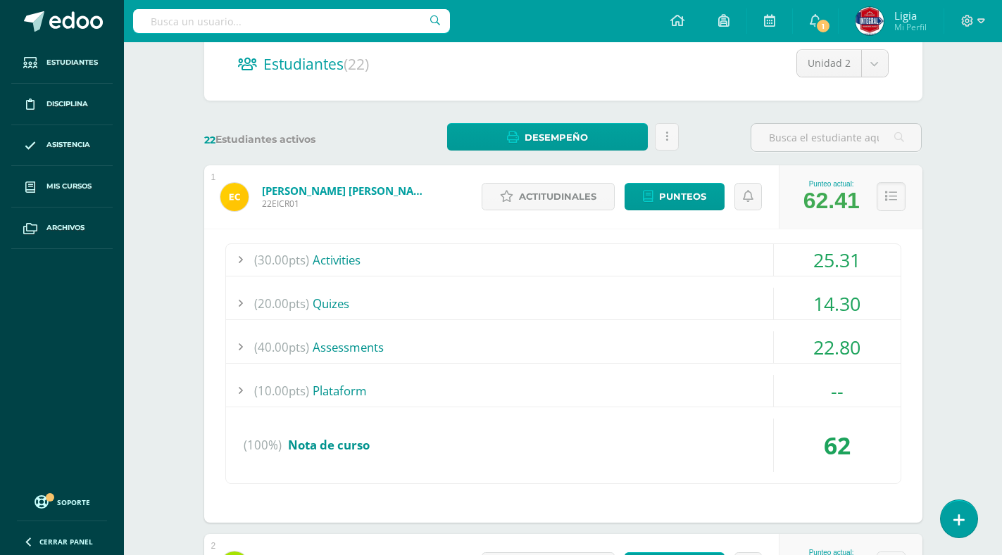
click at [890, 191] on icon at bounding box center [891, 197] width 12 height 12
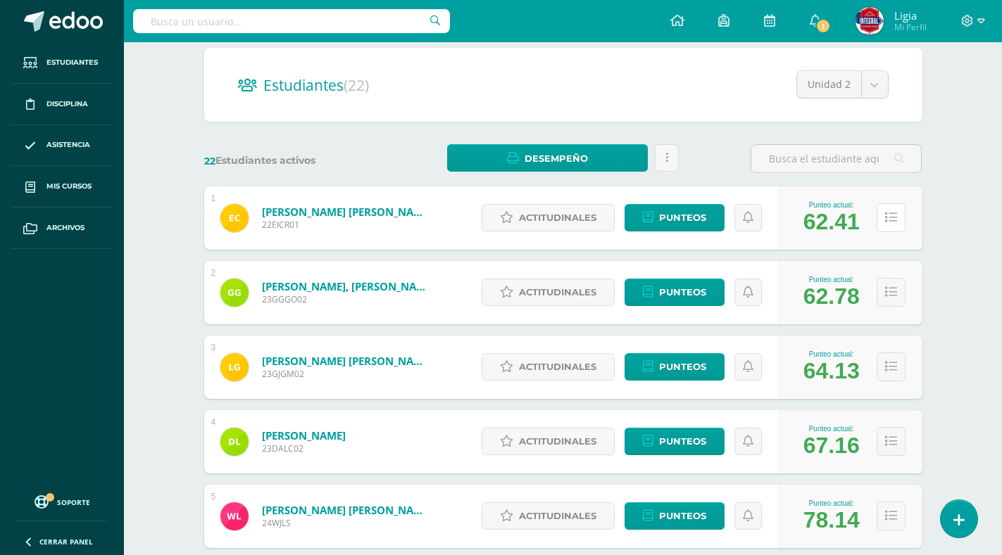
scroll to position [0, 0]
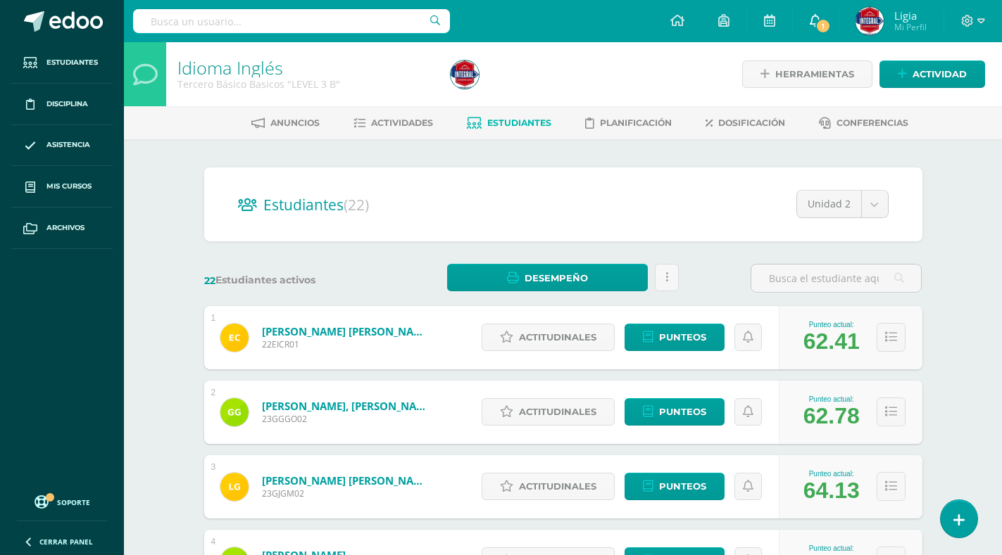
drag, startPoint x: 809, startPoint y: 7, endPoint x: 800, endPoint y: 18, distance: 14.0
click at [807, 8] on link "1" at bounding box center [815, 21] width 45 height 42
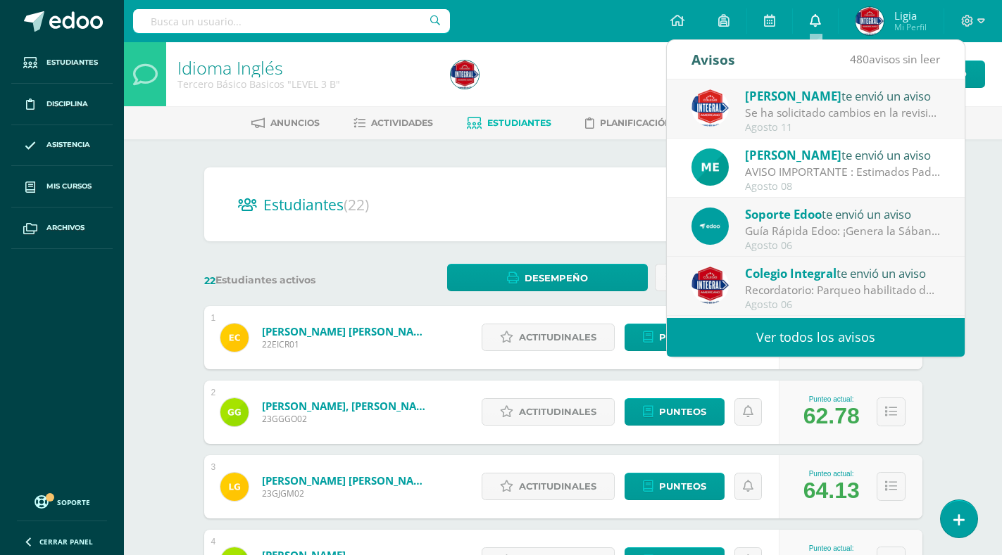
click at [816, 23] on icon at bounding box center [814, 20] width 11 height 13
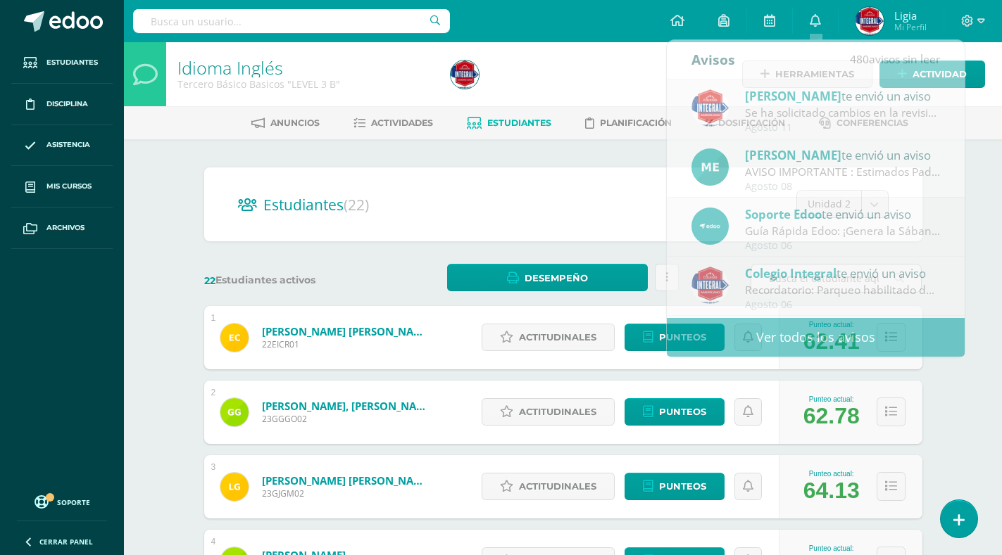
click at [641, 49] on div at bounding box center [584, 74] width 279 height 64
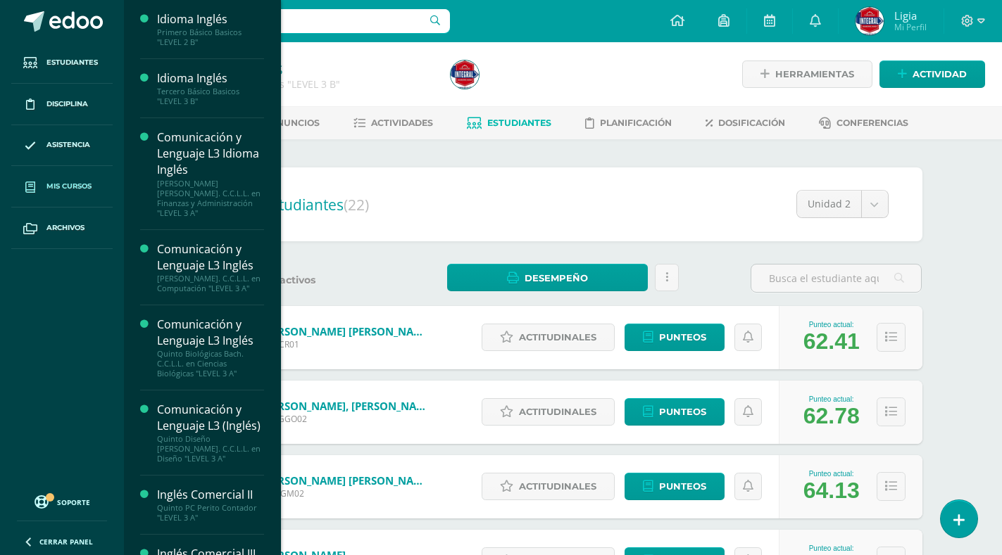
click at [65, 182] on span "Mis cursos" at bounding box center [68, 186] width 45 height 11
